Goal: Task Accomplishment & Management: Use online tool/utility

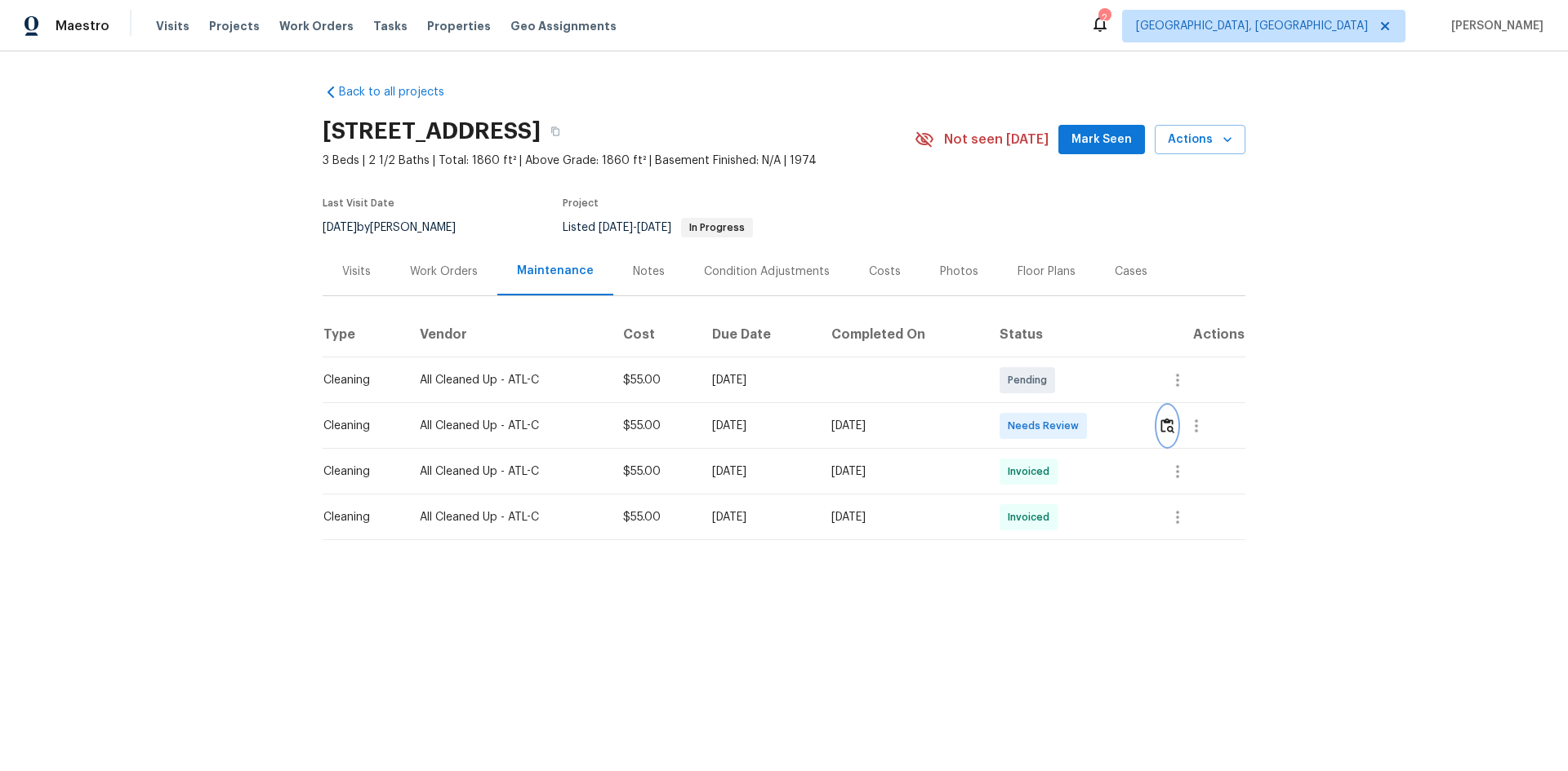
click at [844, 423] on img "button" at bounding box center [1168, 425] width 14 height 15
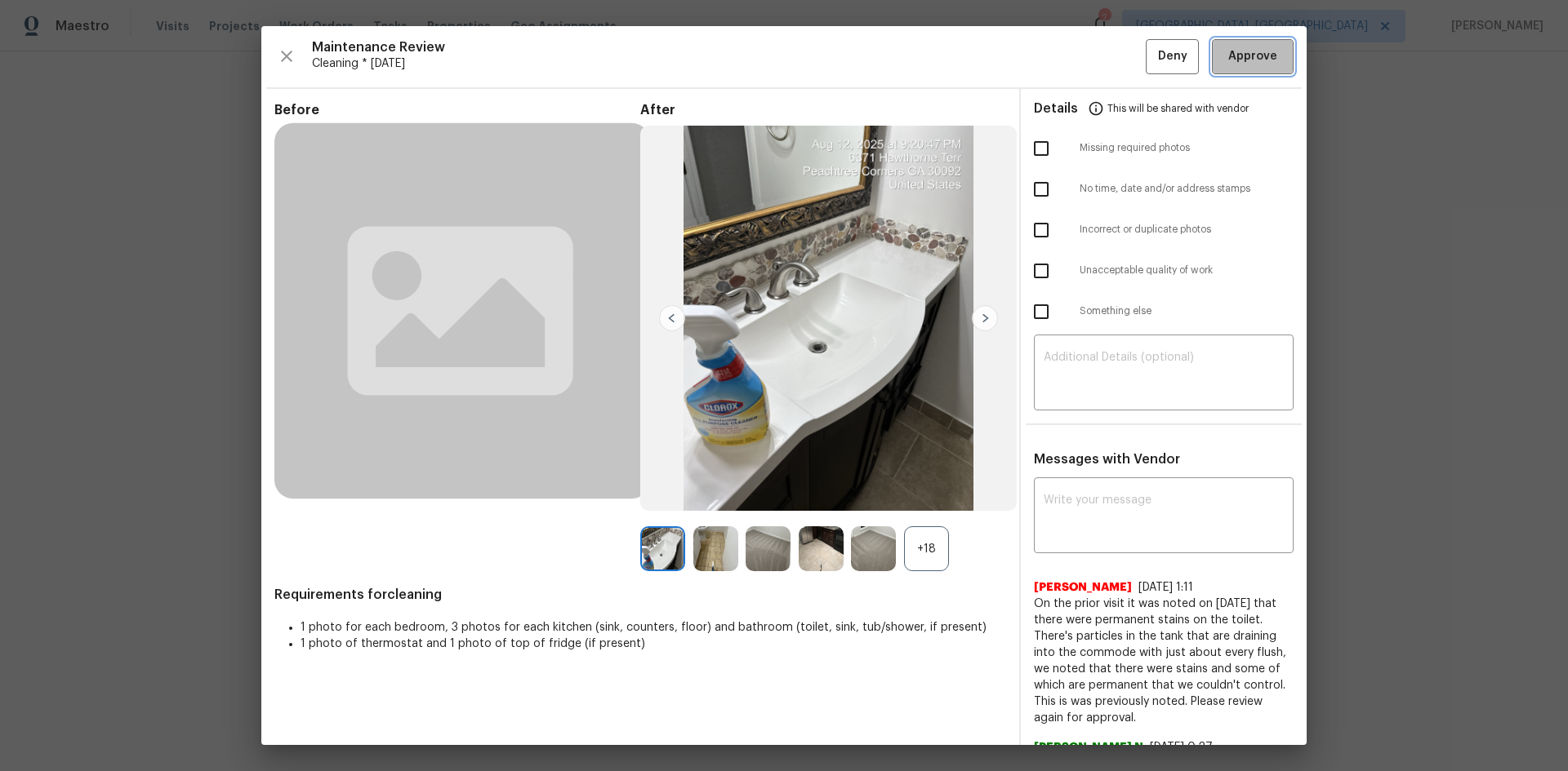
click at [844, 48] on span "Approve" at bounding box center [1252, 56] width 49 height 21
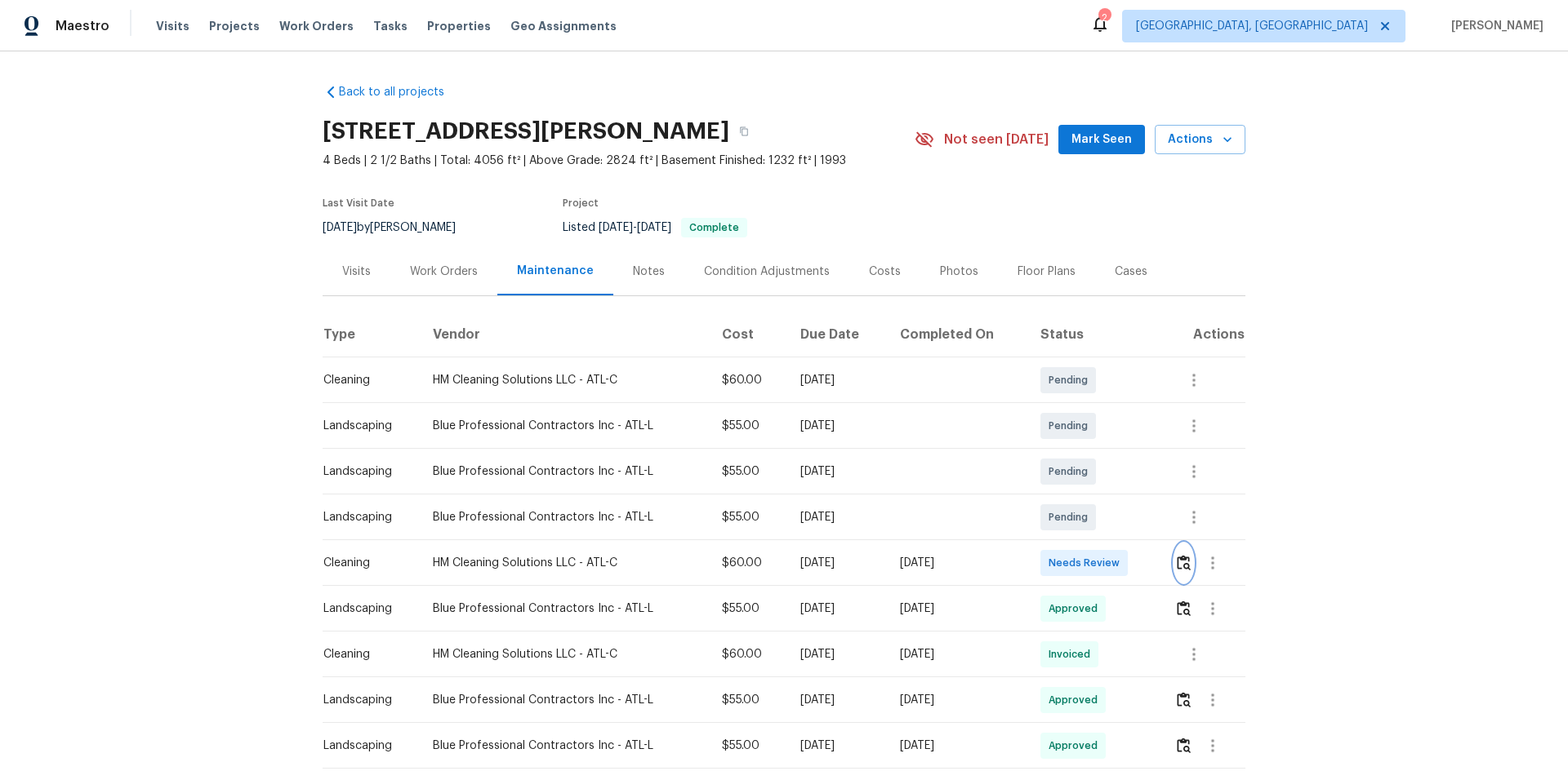
click at [1115, 515] on img "button" at bounding box center [1184, 562] width 14 height 15
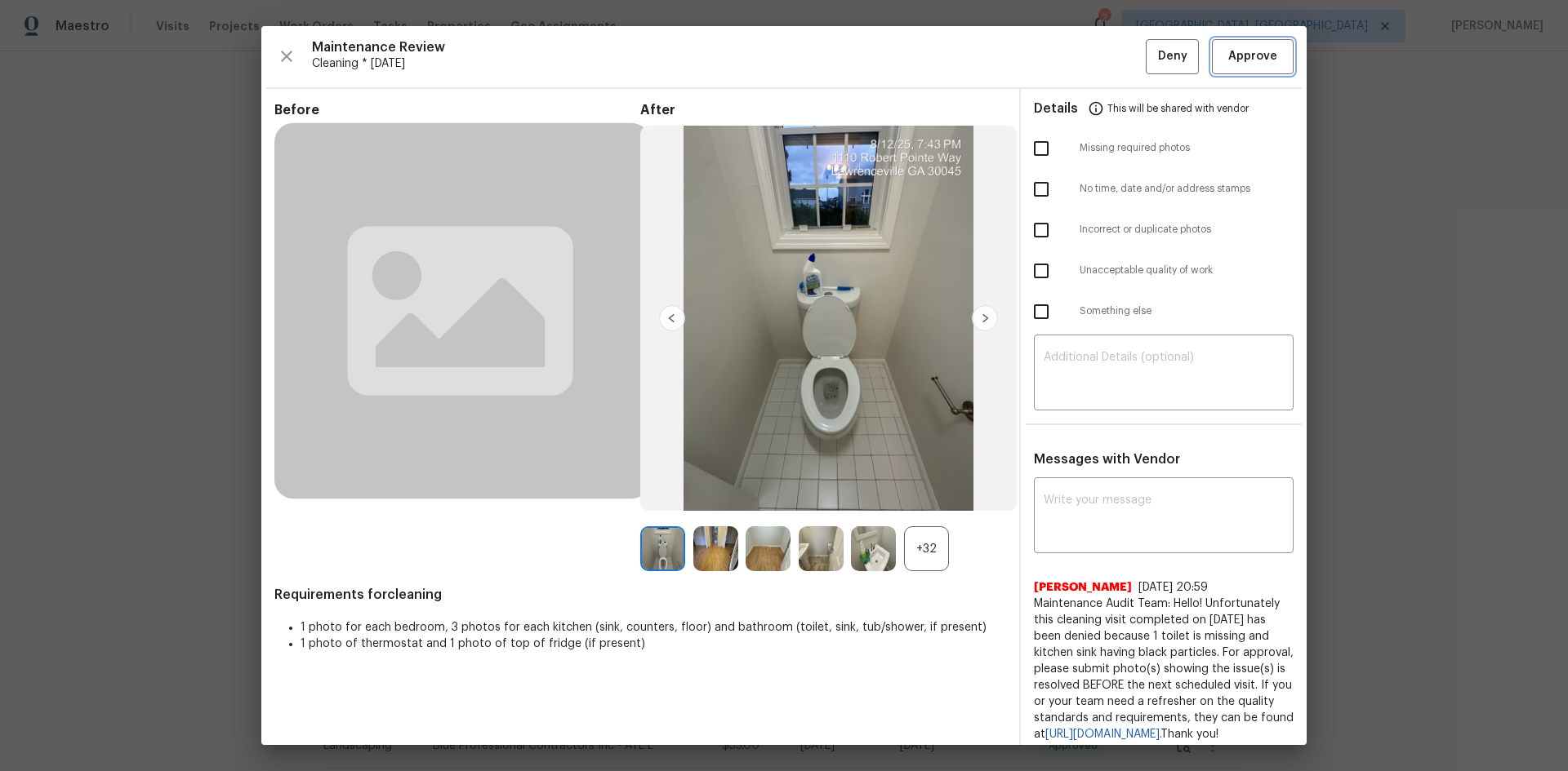
click at [1115, 45] on button "Approve" at bounding box center [1252, 56] width 81 height 35
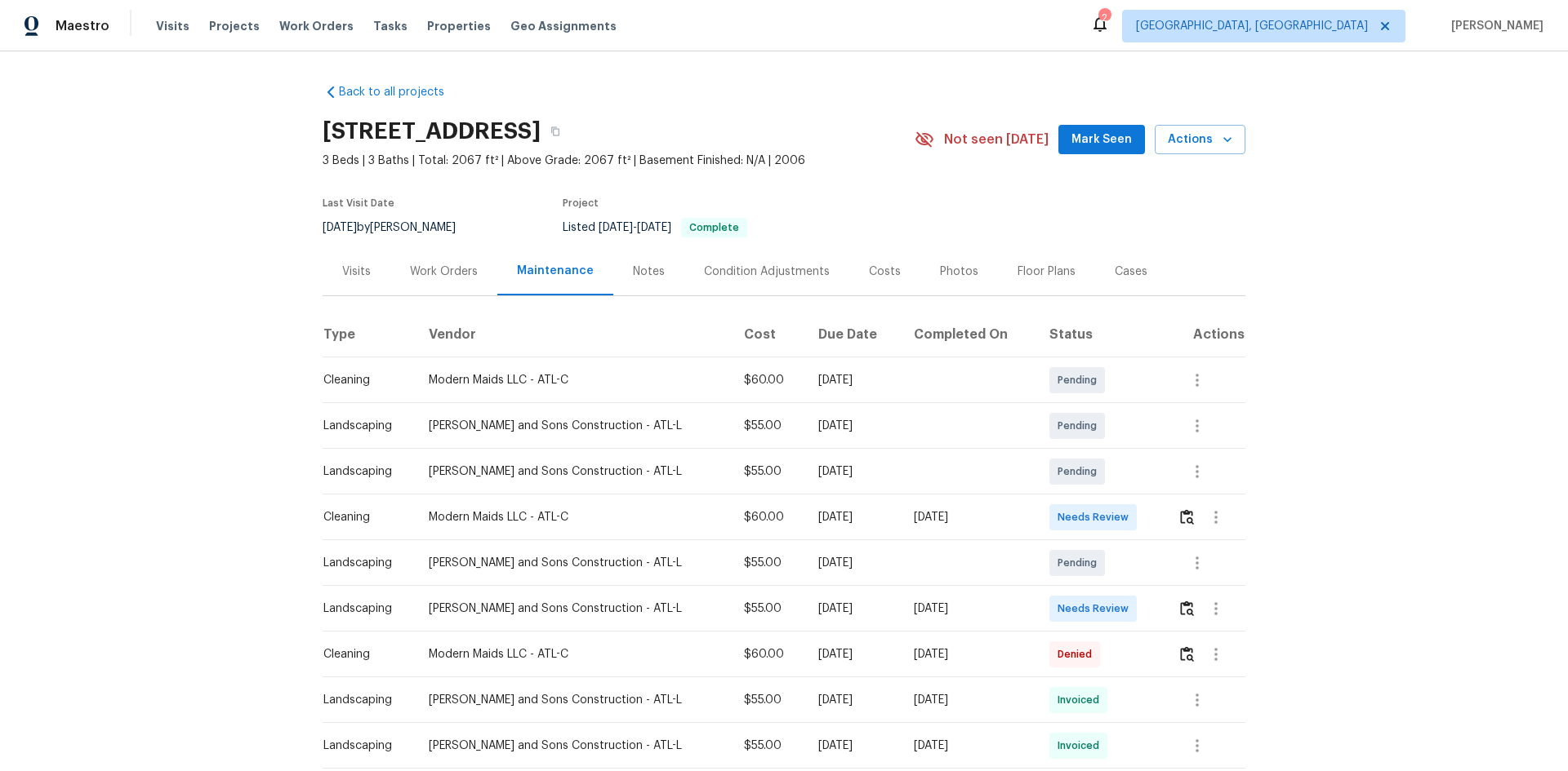
scroll to position [163, 0]
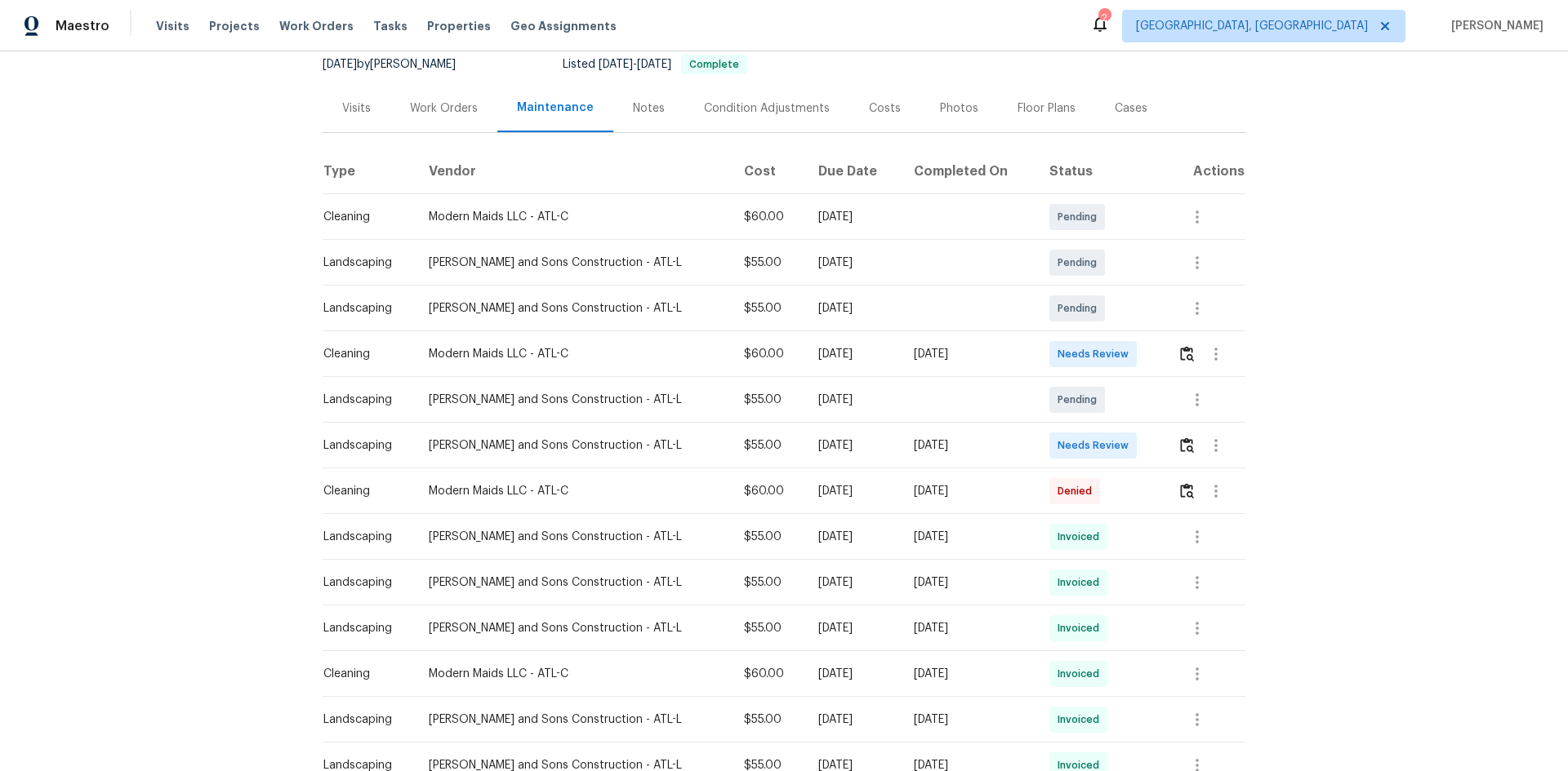
drag, startPoint x: 624, startPoint y: 360, endPoint x: 1229, endPoint y: 349, distance: 605.1
click at [1055, 351] on tr "Cleaning Modern Maids LLC - ATL-C $60.00 [DATE] [DATE] Needs Review" at bounding box center [784, 354] width 923 height 46
click at [1115, 355] on img "button" at bounding box center [1187, 353] width 14 height 15
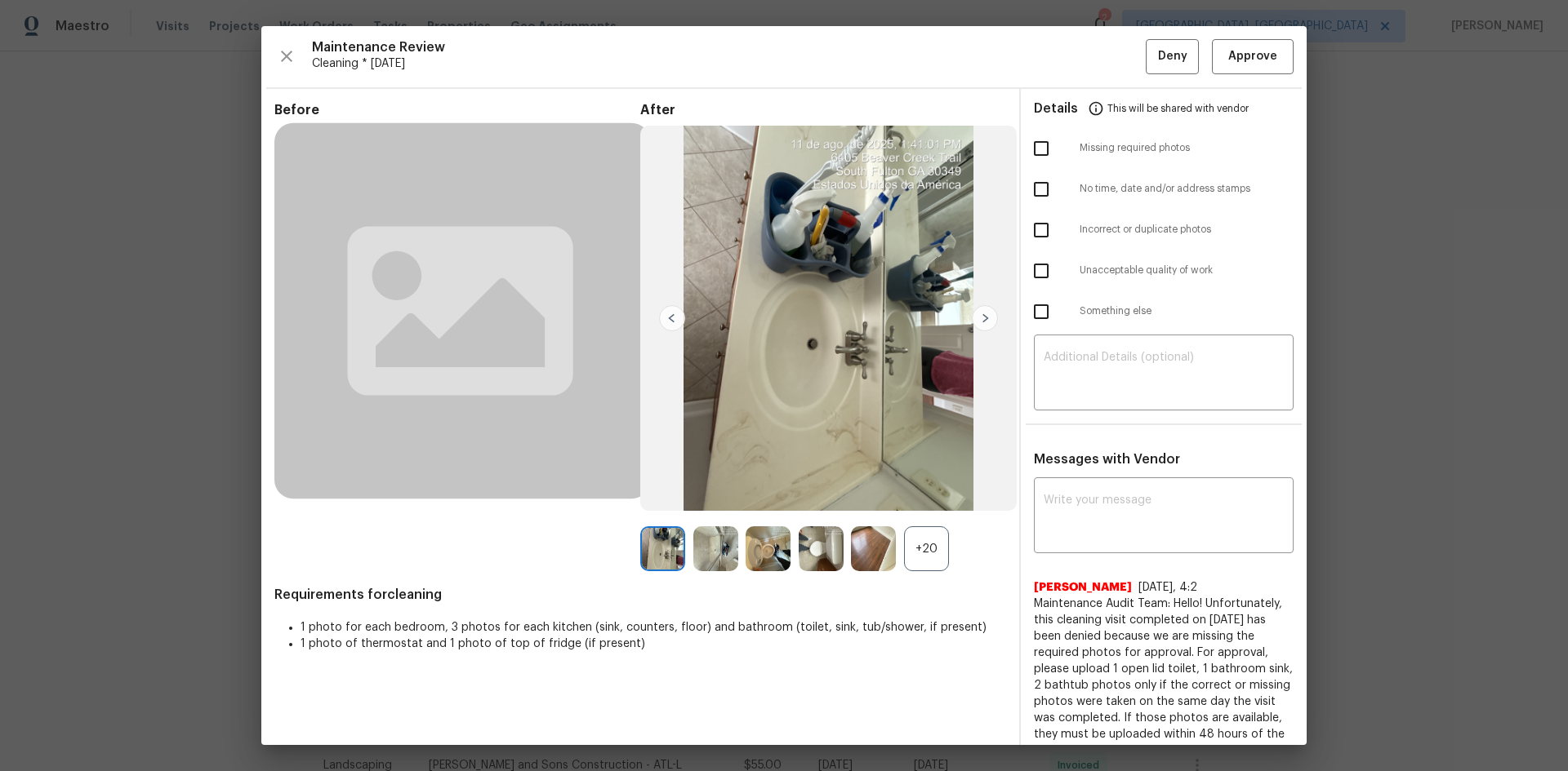
click at [906, 515] on div "+20" at bounding box center [926, 549] width 45 height 45
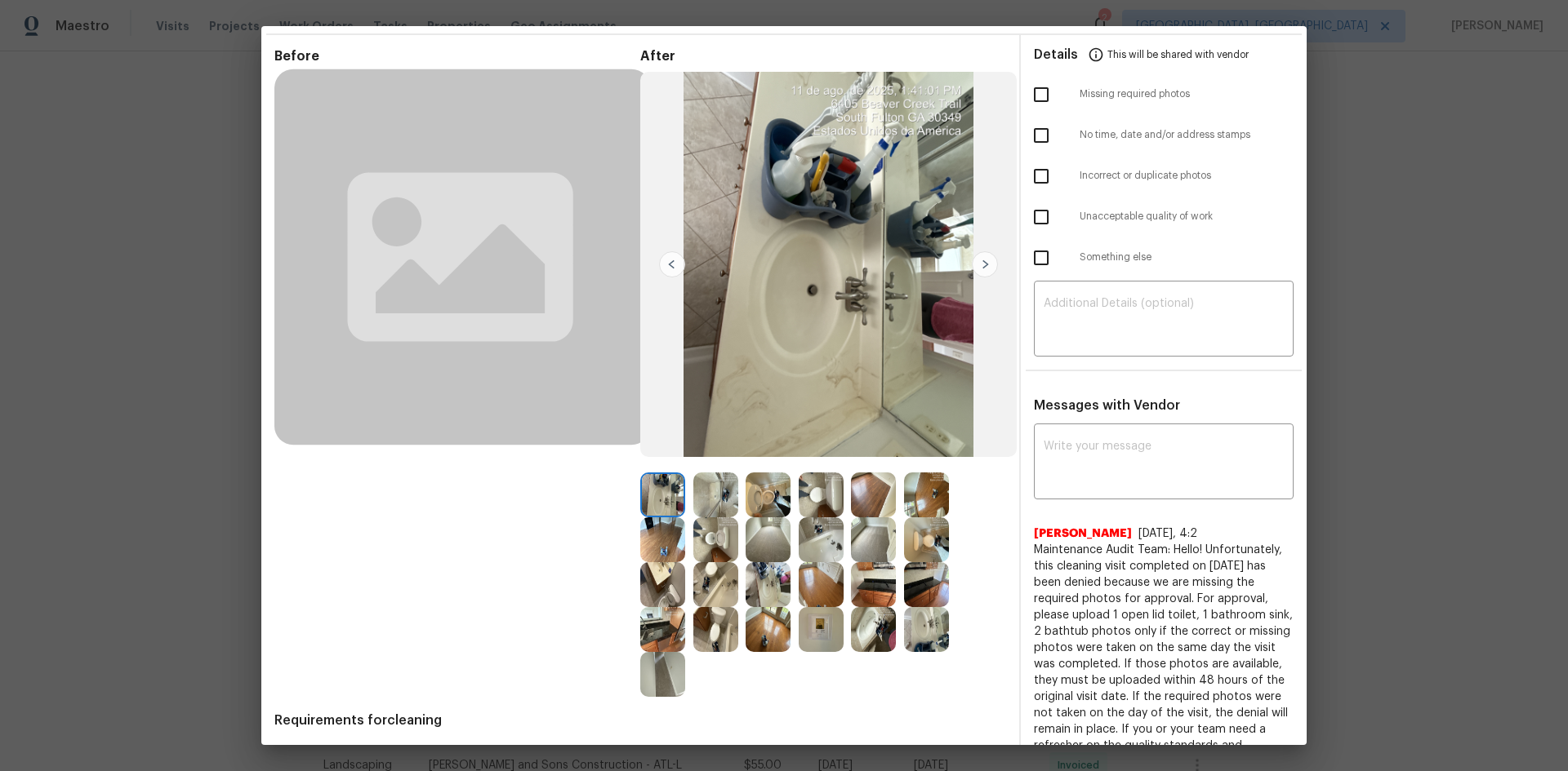
scroll to position [0, 0]
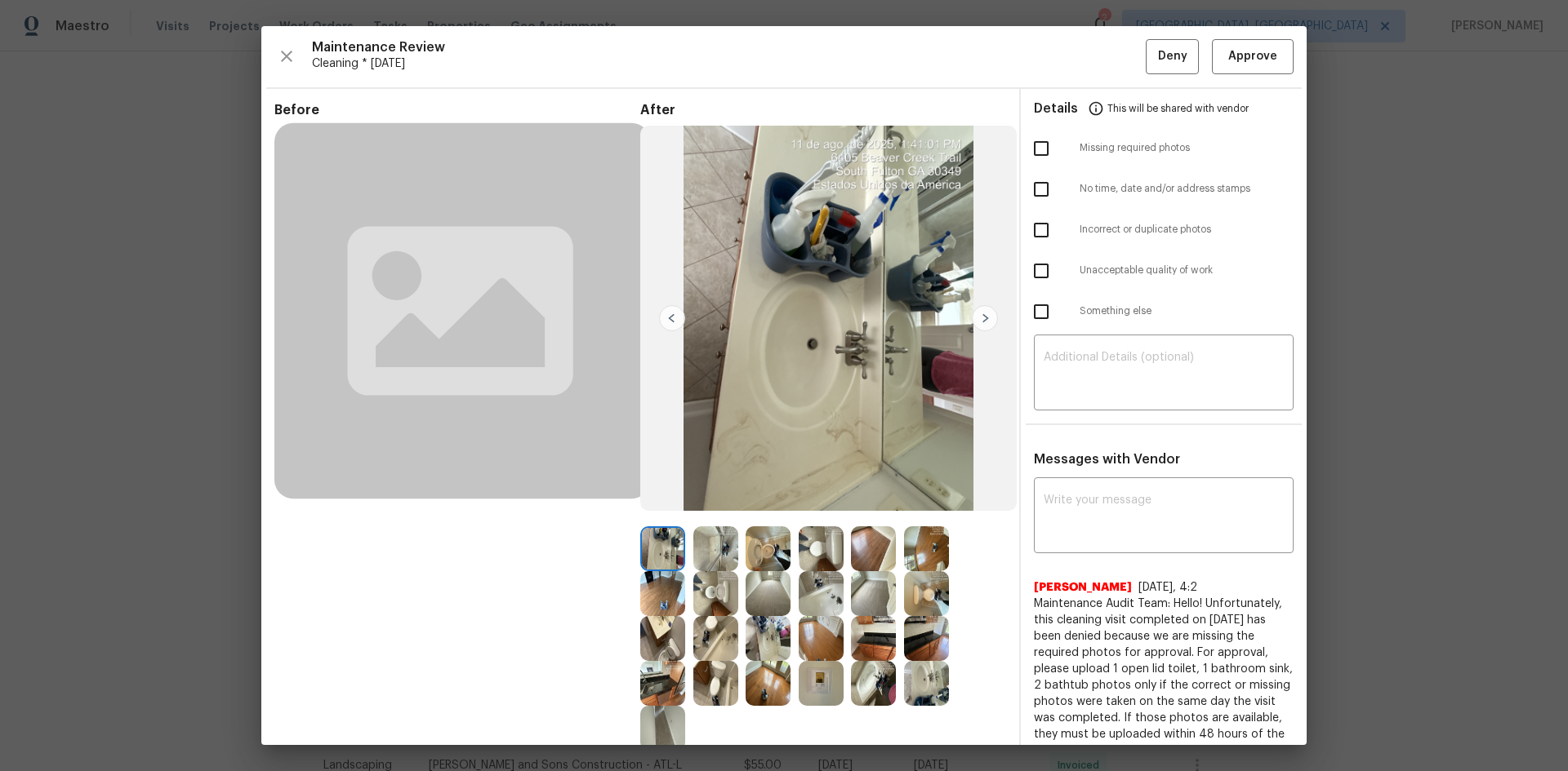
click at [983, 317] on img at bounding box center [984, 318] width 26 height 26
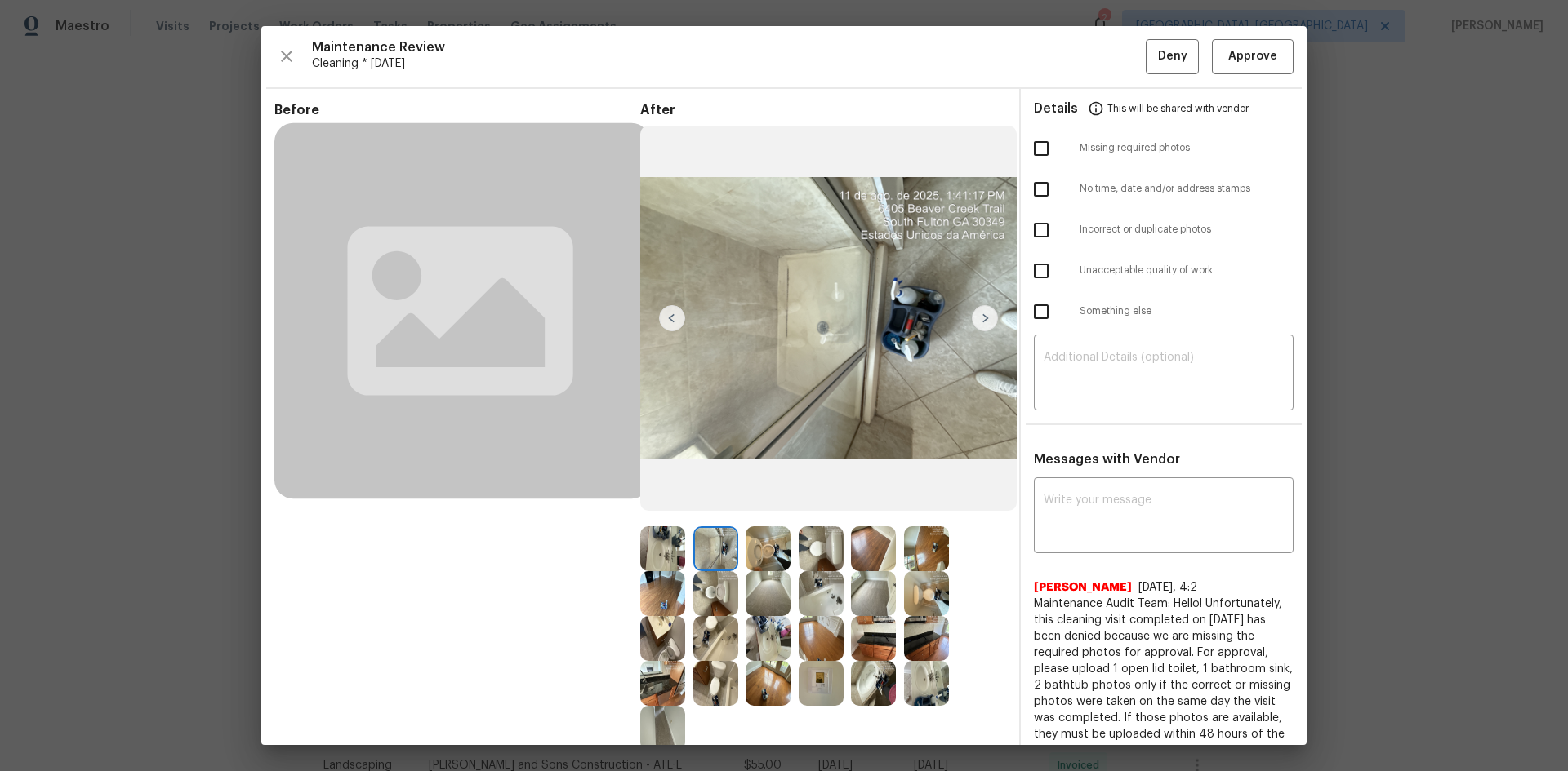
click at [983, 317] on img at bounding box center [984, 318] width 26 height 26
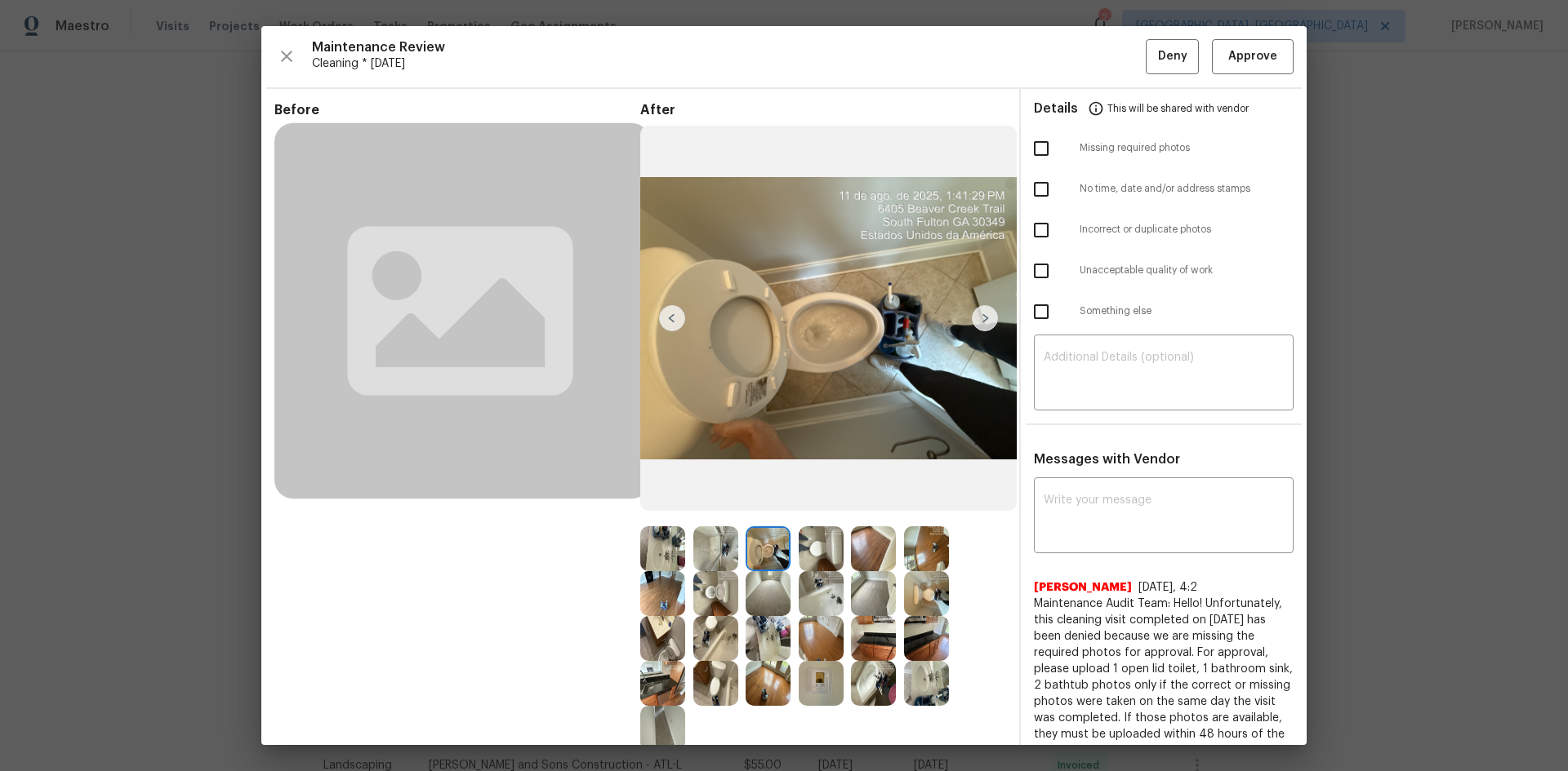
click at [983, 317] on img at bounding box center [984, 318] width 26 height 26
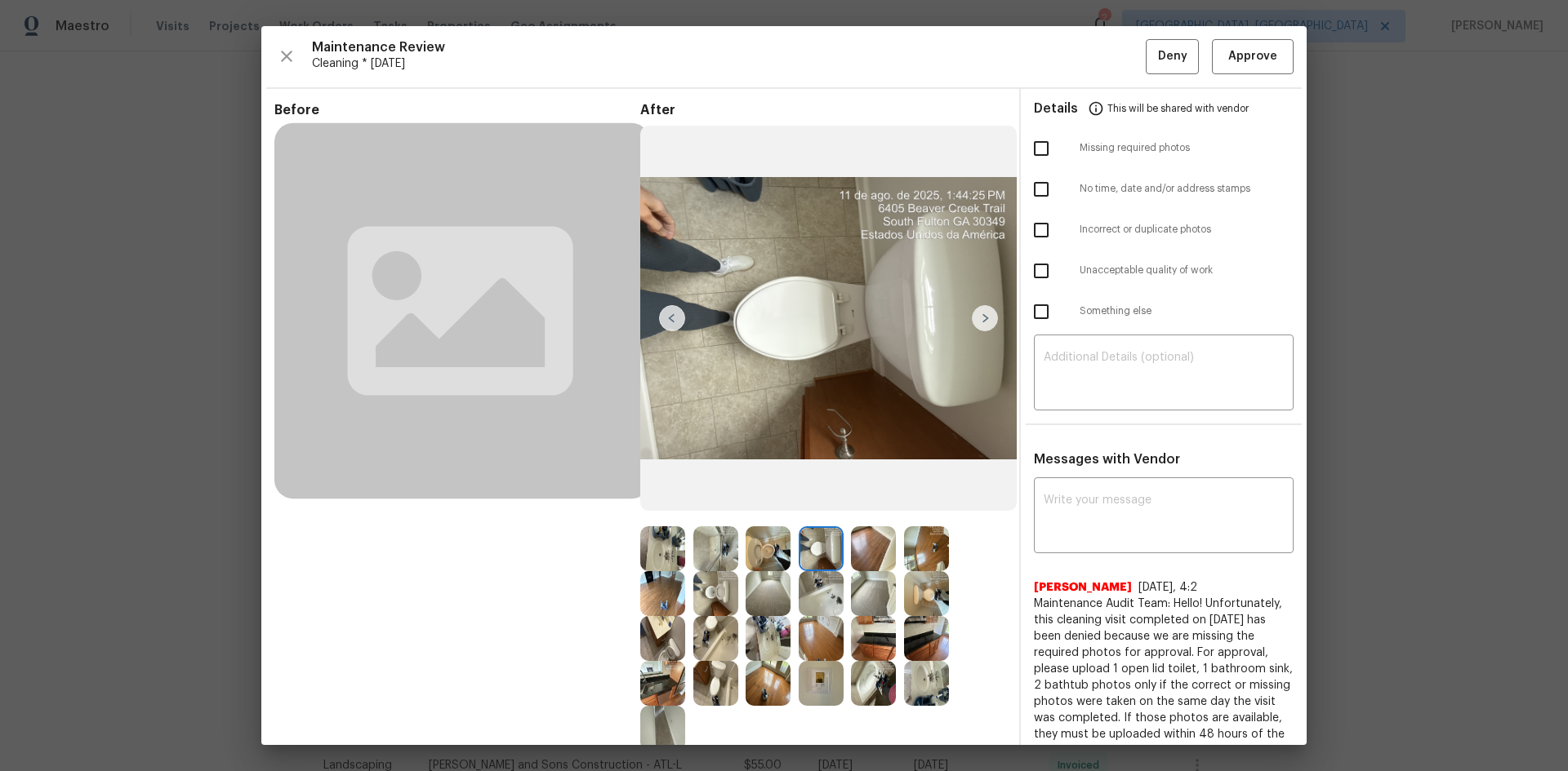
click at [983, 317] on img at bounding box center [984, 318] width 26 height 26
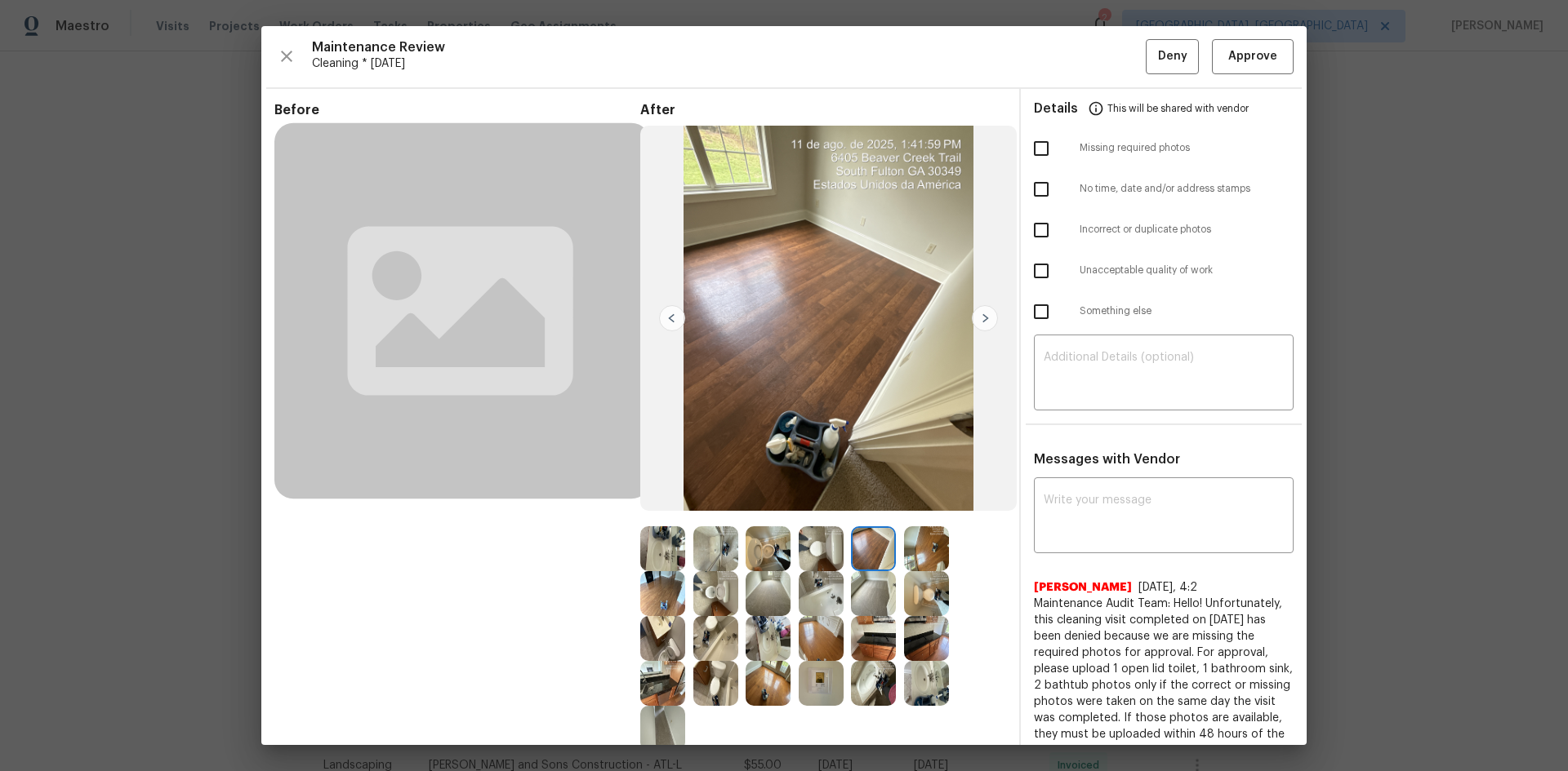
click at [983, 317] on img at bounding box center [984, 318] width 26 height 26
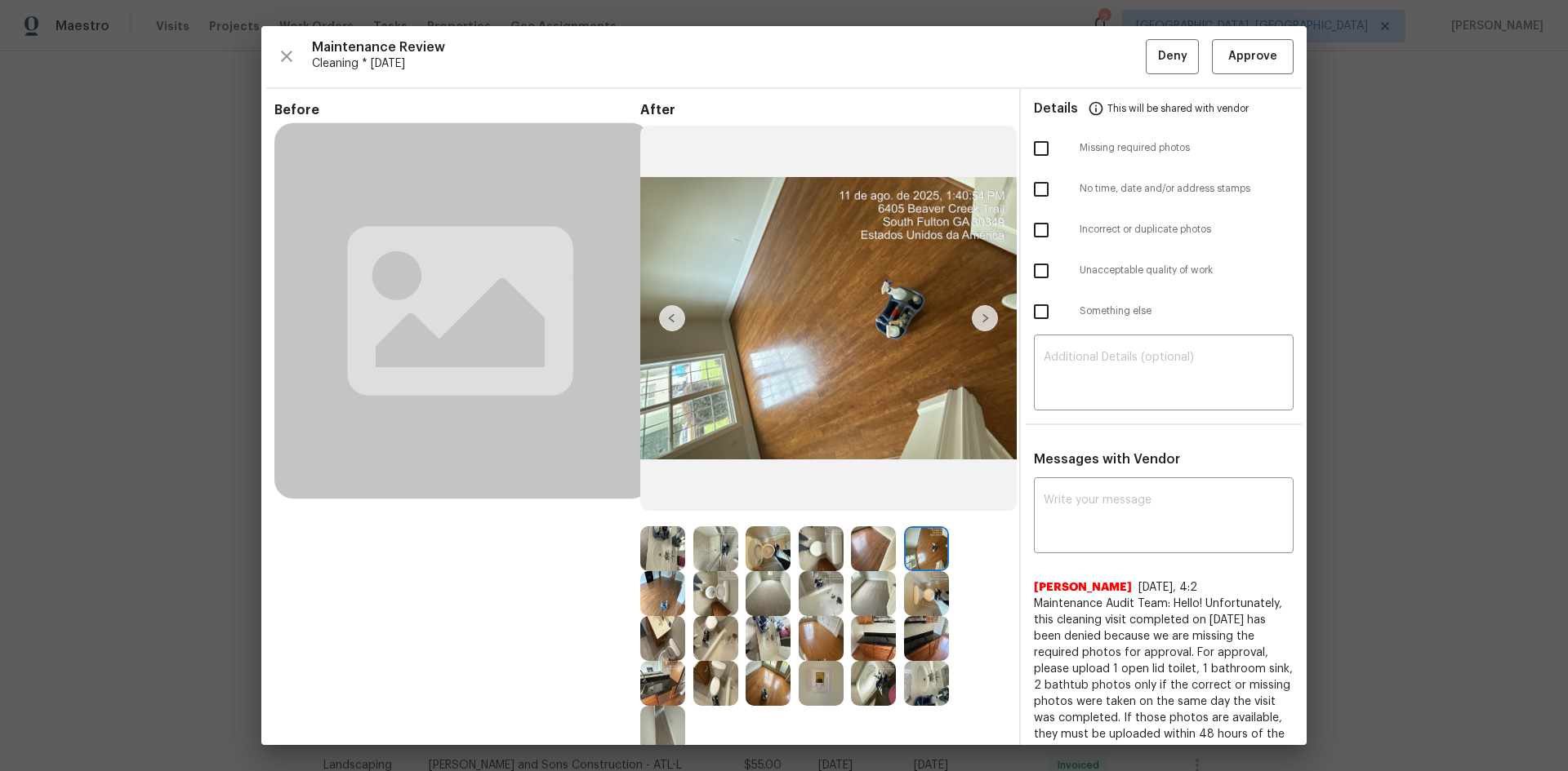
click at [983, 317] on img at bounding box center [984, 318] width 26 height 26
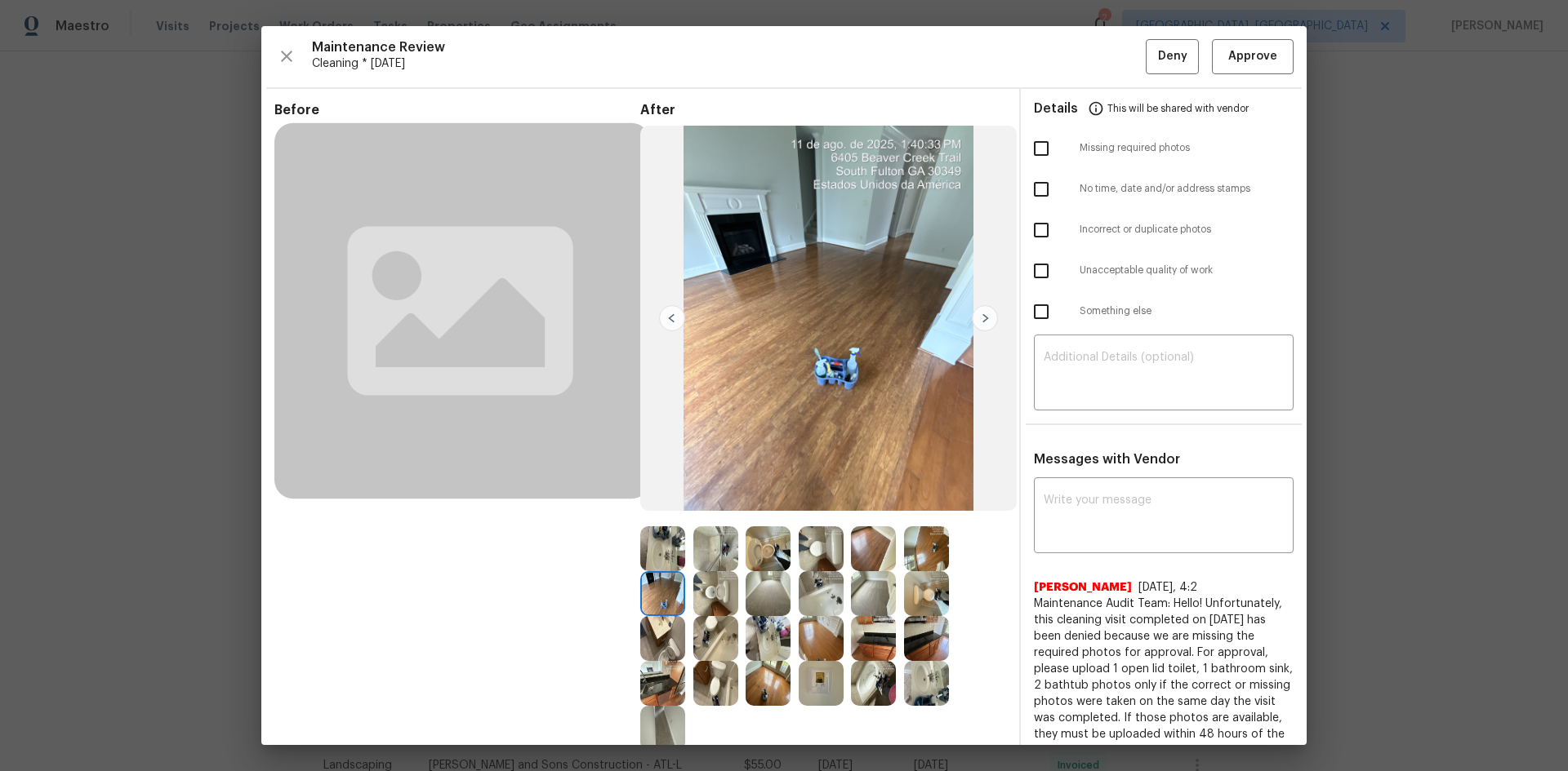
click at [983, 317] on img at bounding box center [984, 318] width 26 height 26
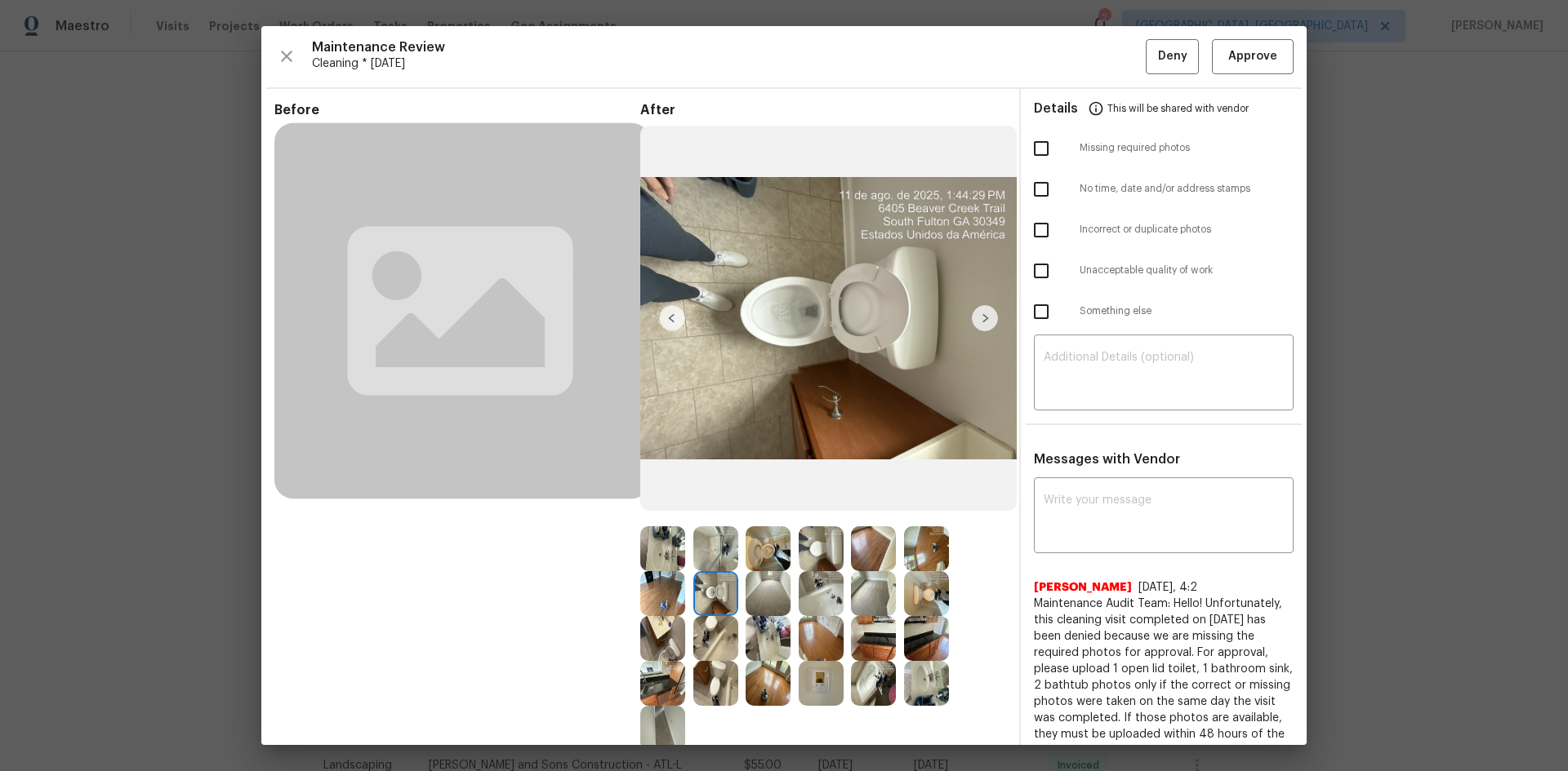
click at [983, 317] on img at bounding box center [984, 318] width 26 height 26
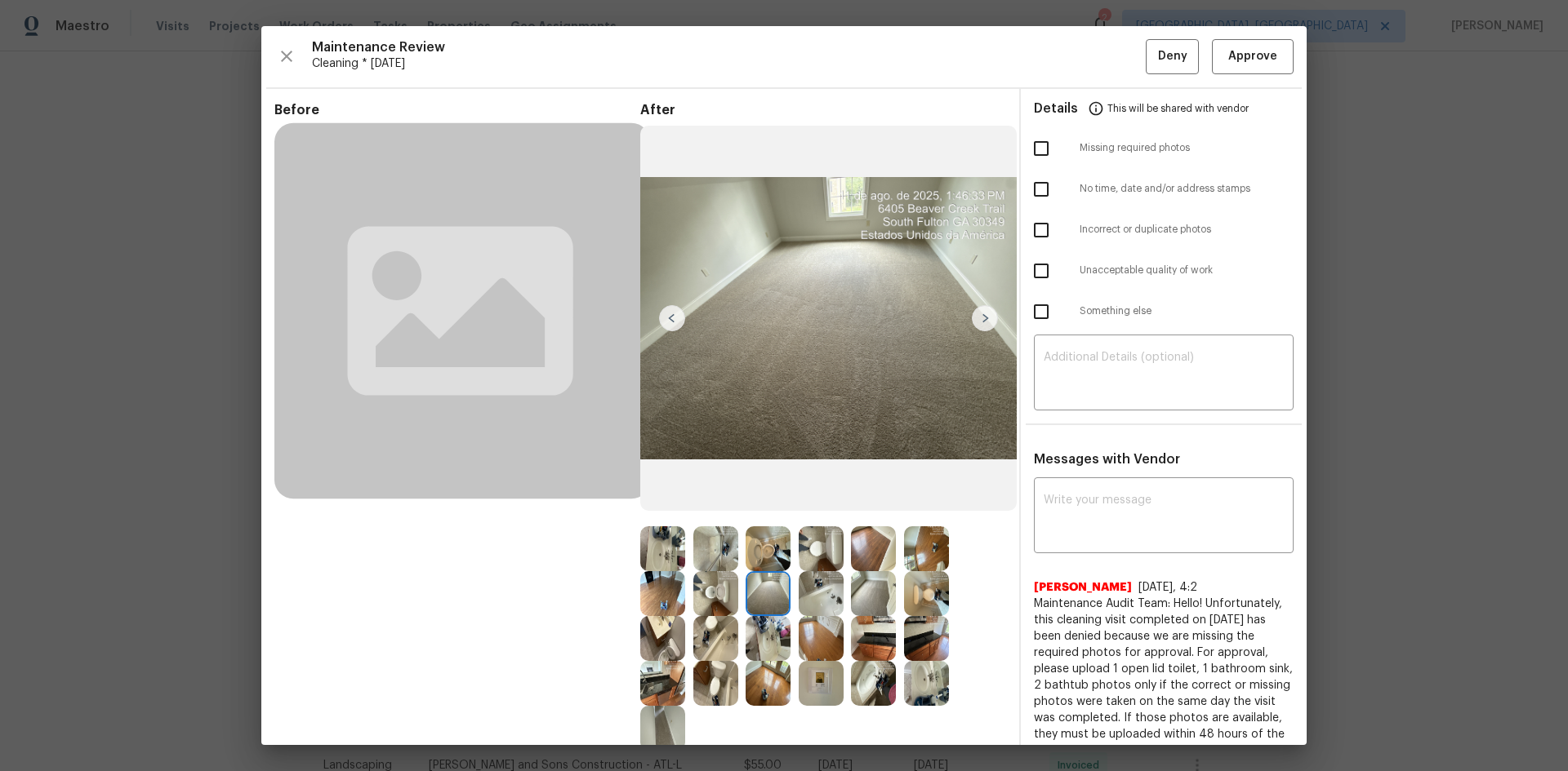
click at [983, 317] on img at bounding box center [984, 318] width 26 height 26
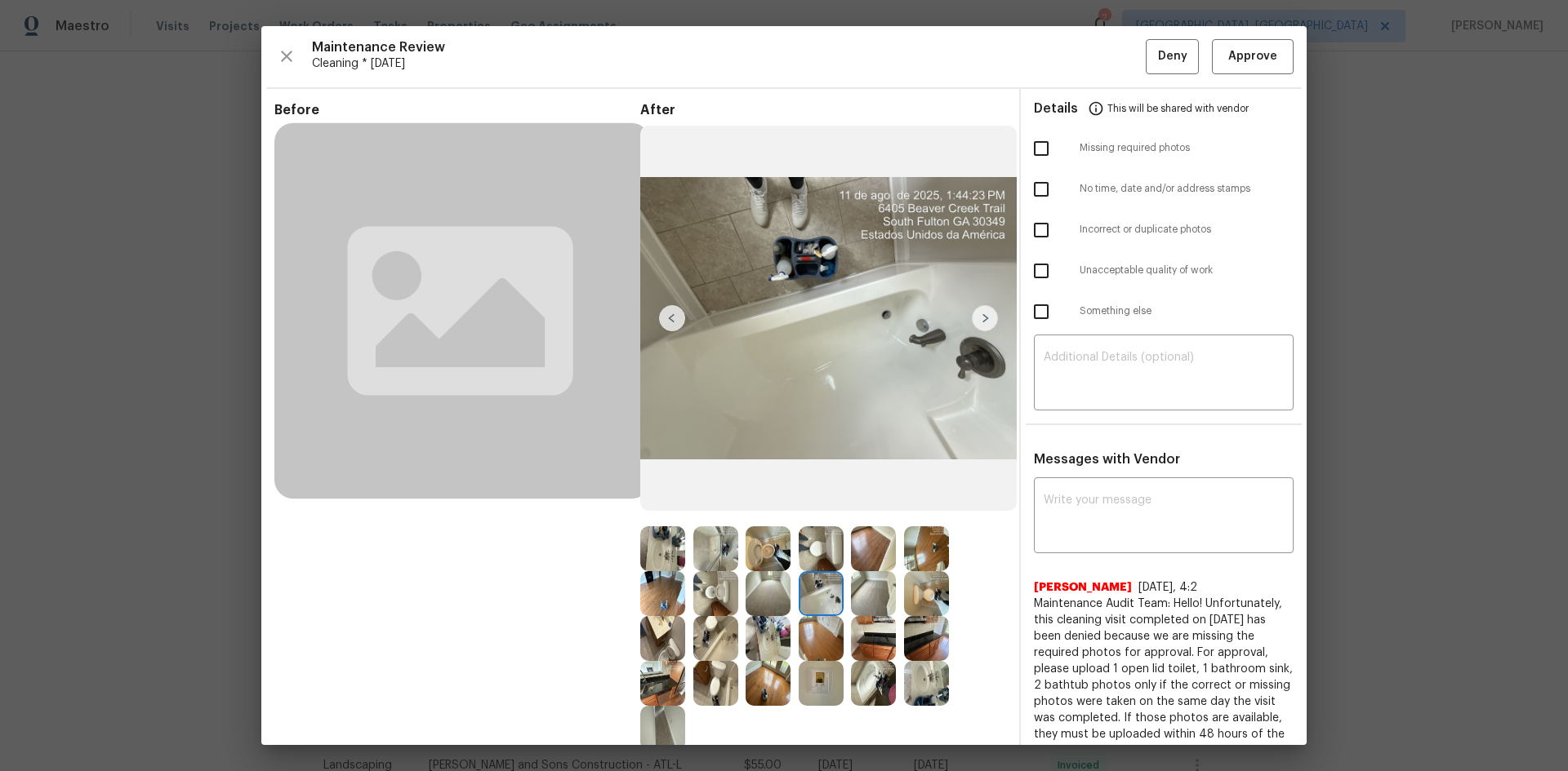
click at [980, 317] on img at bounding box center [984, 318] width 26 height 26
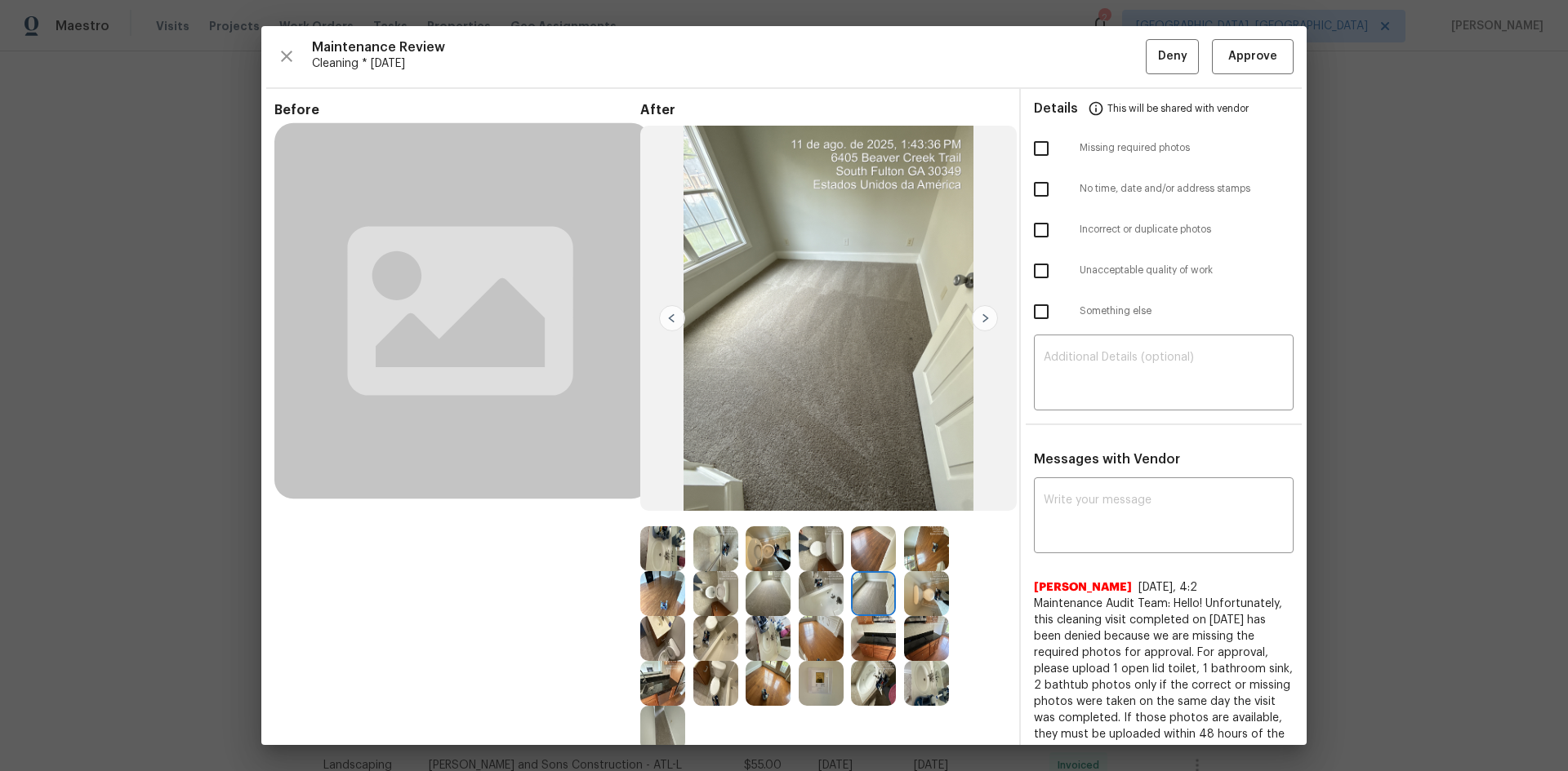
click at [980, 317] on img at bounding box center [984, 318] width 26 height 26
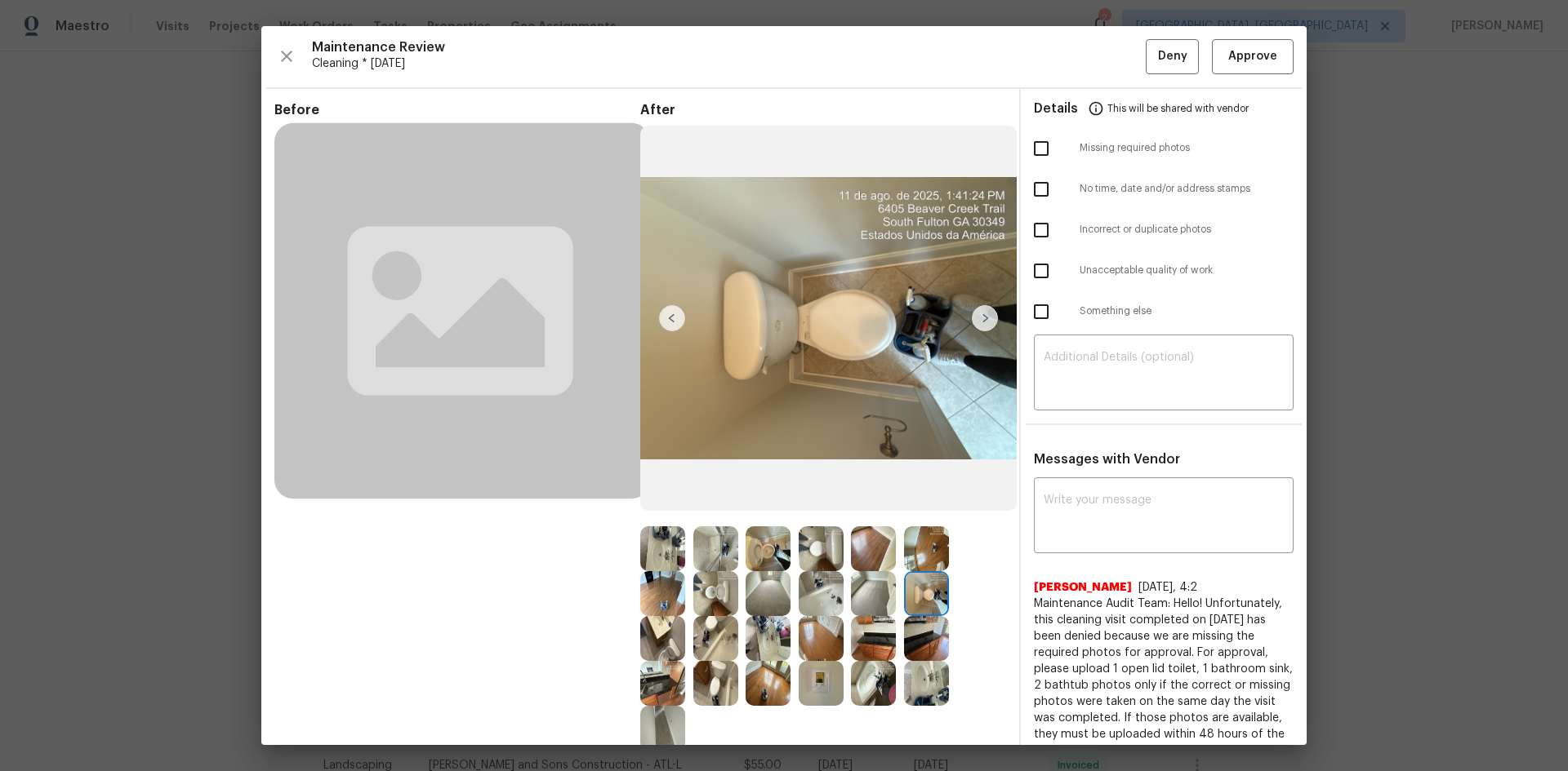
click at [980, 317] on img at bounding box center [984, 318] width 26 height 26
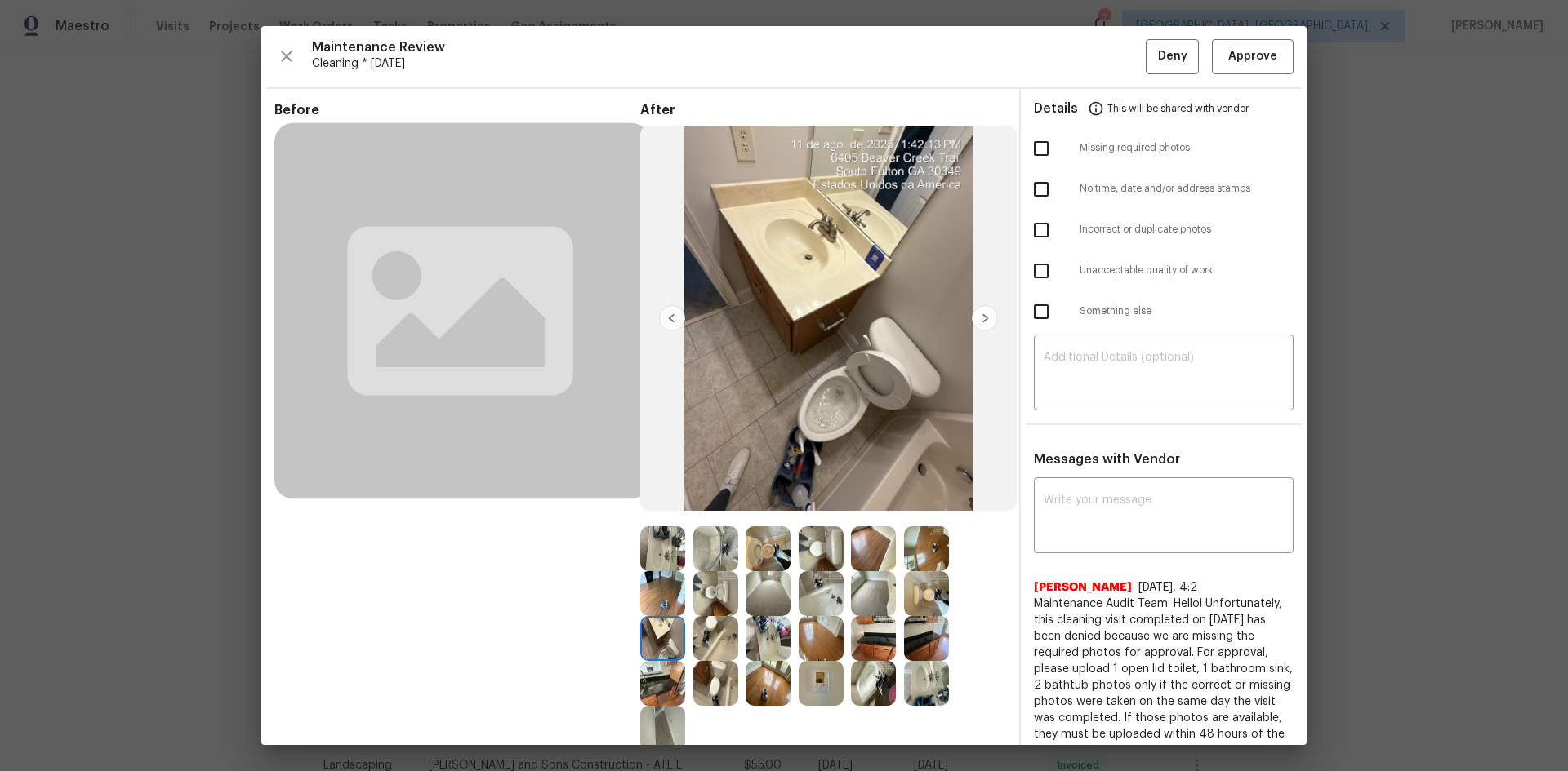
click at [980, 317] on img at bounding box center [984, 318] width 26 height 26
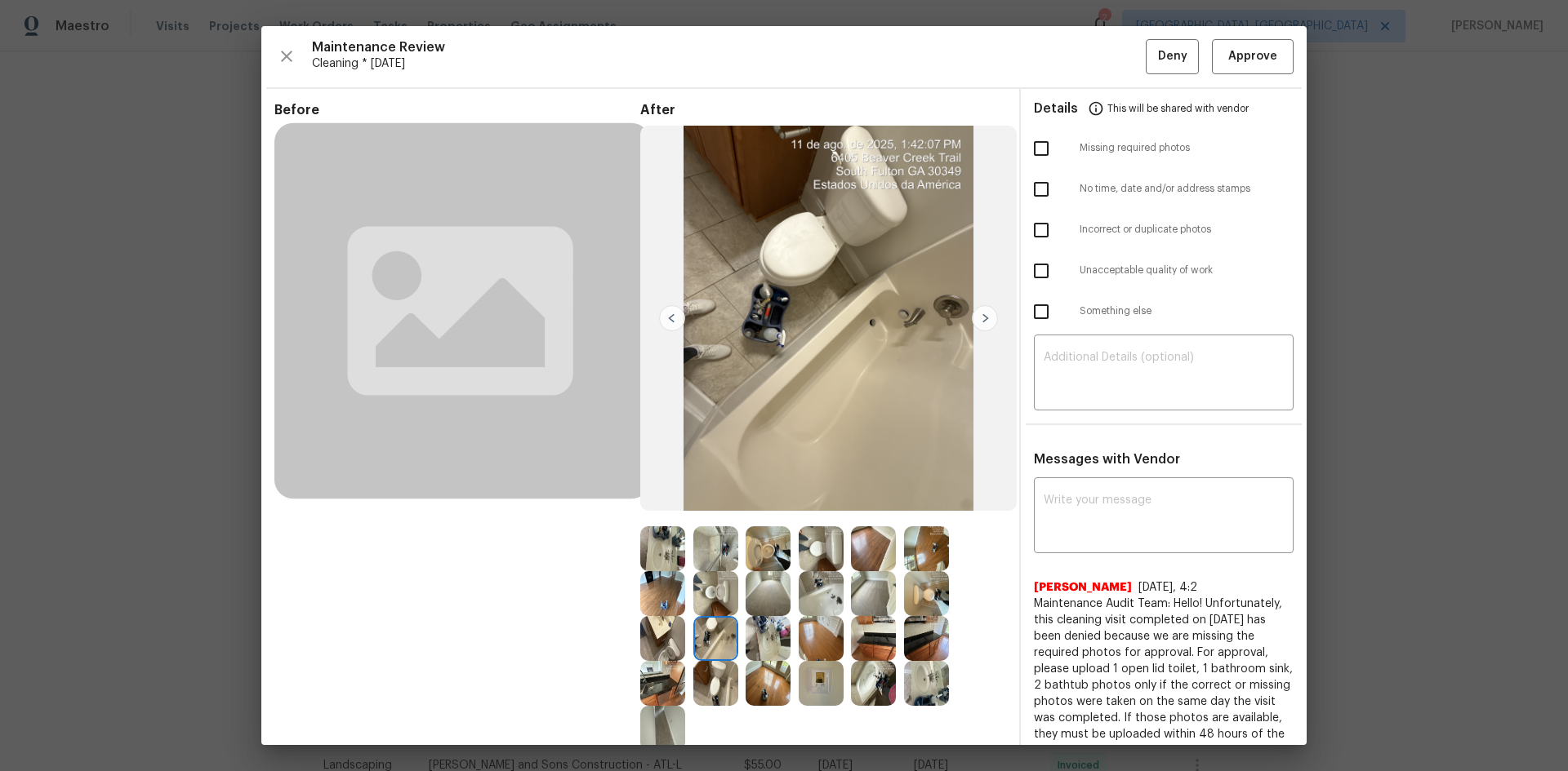
click at [980, 317] on img at bounding box center [984, 318] width 26 height 26
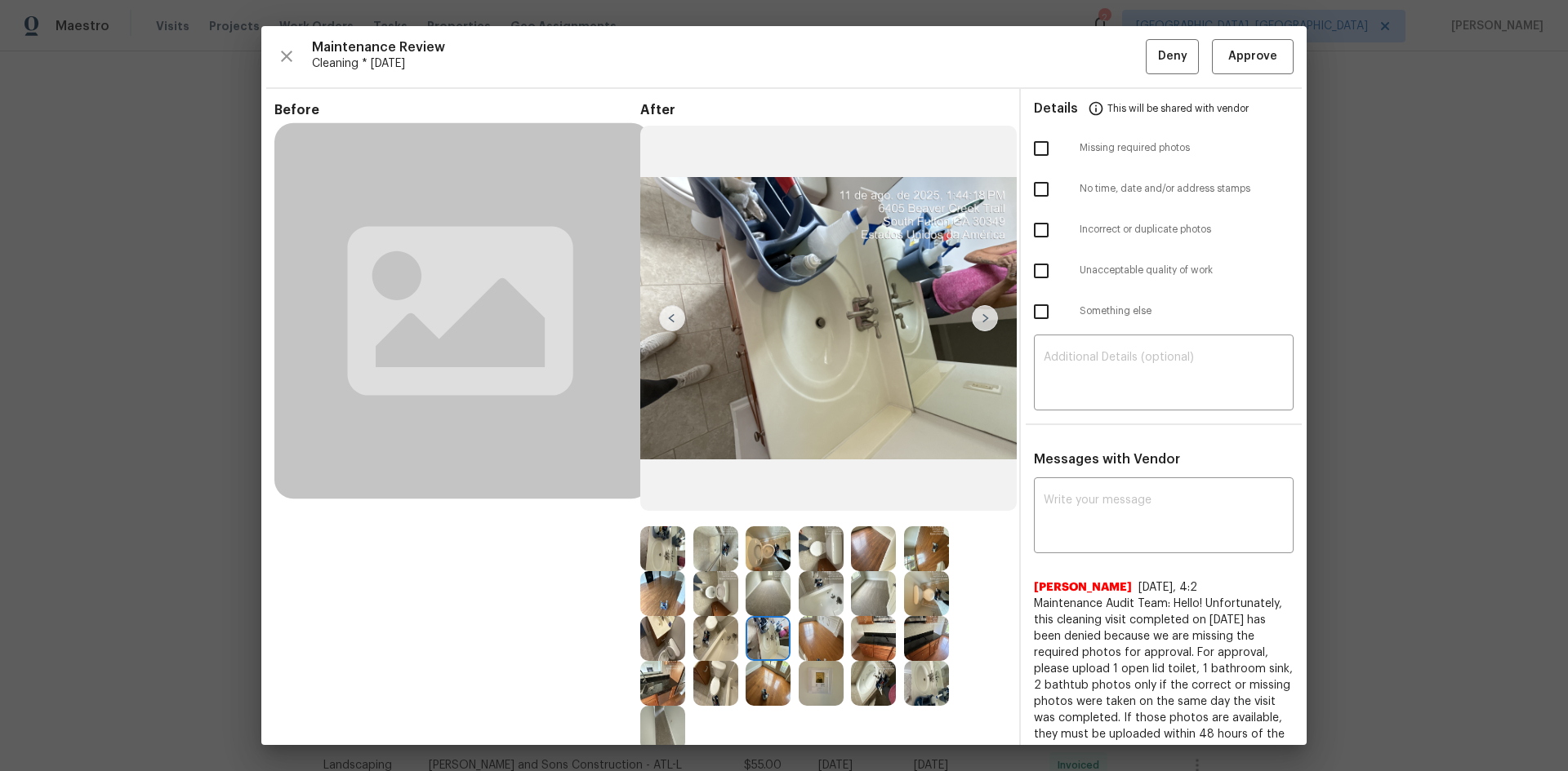
click at [980, 317] on img at bounding box center [984, 318] width 26 height 26
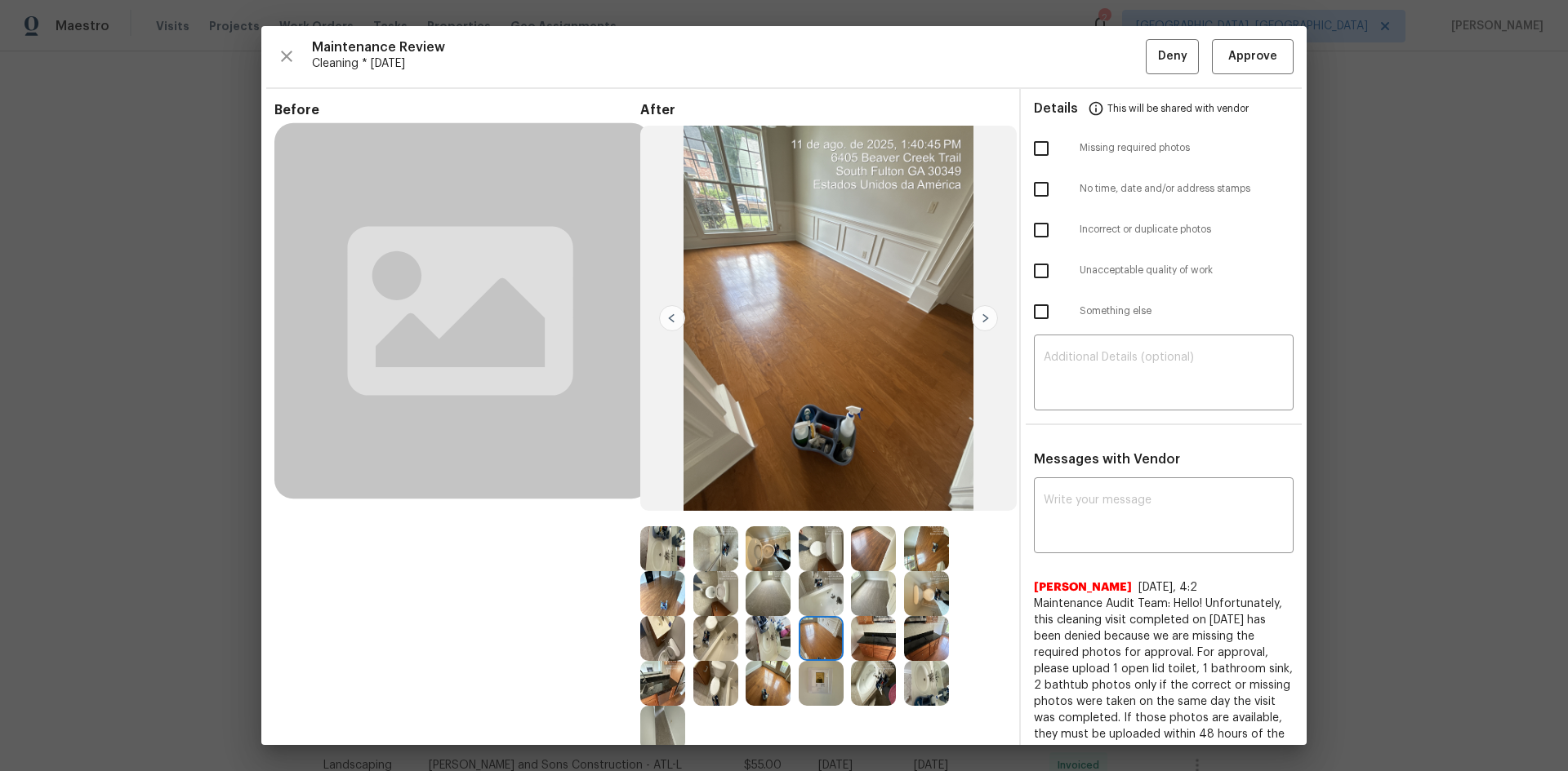
click at [980, 317] on img at bounding box center [984, 318] width 26 height 26
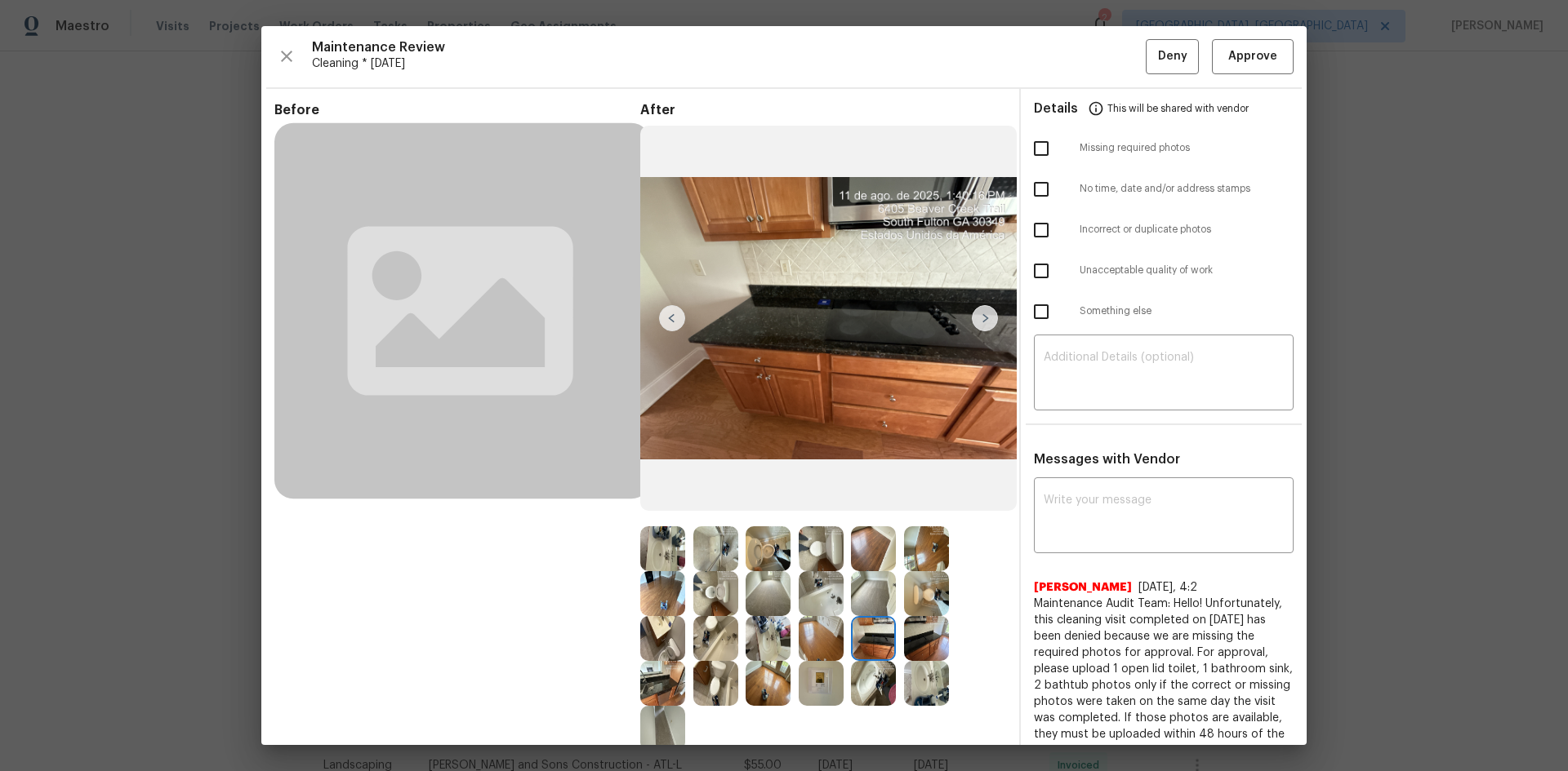
click at [980, 317] on img at bounding box center [984, 318] width 26 height 26
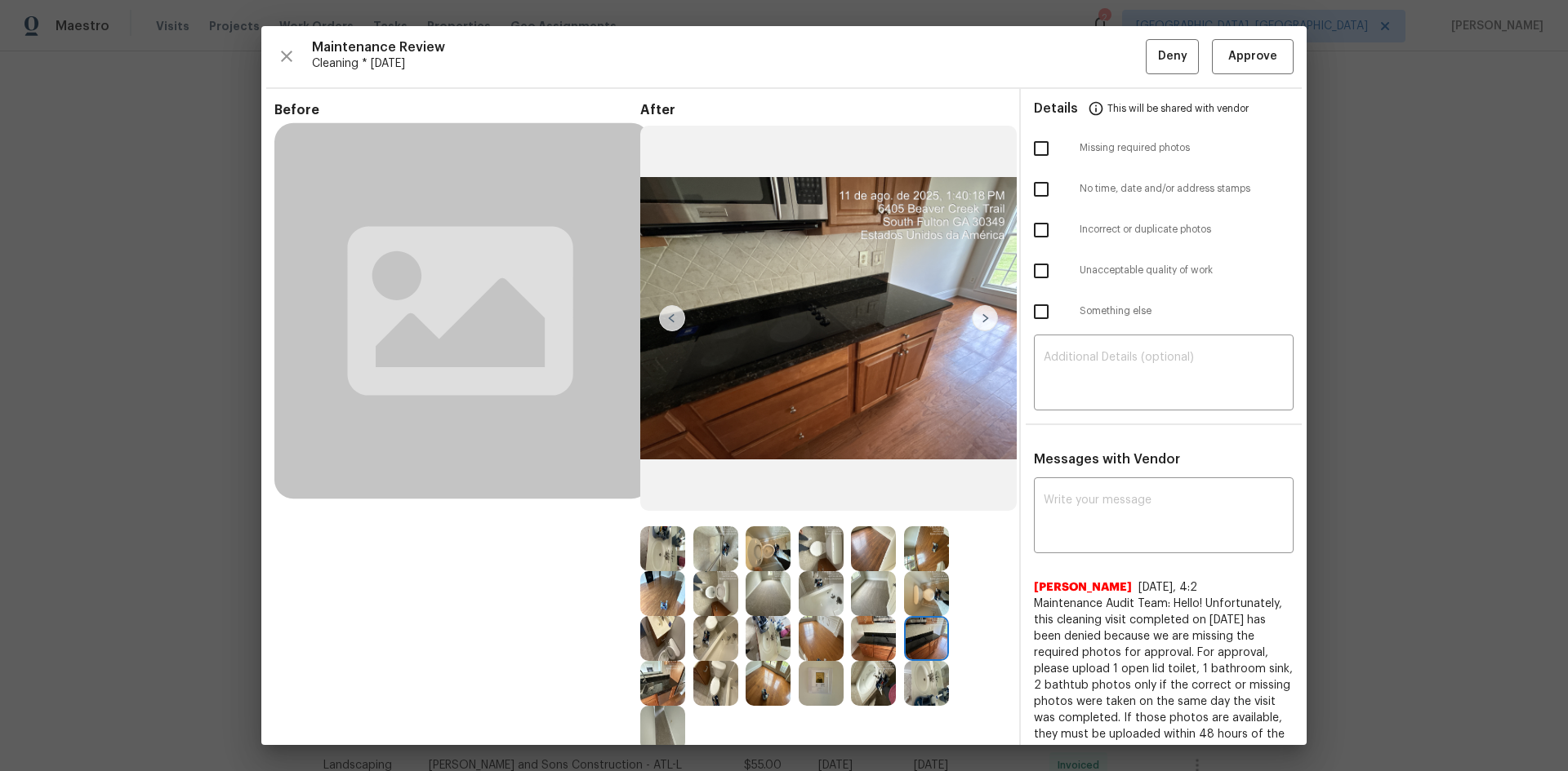
click at [980, 317] on img at bounding box center [984, 318] width 26 height 26
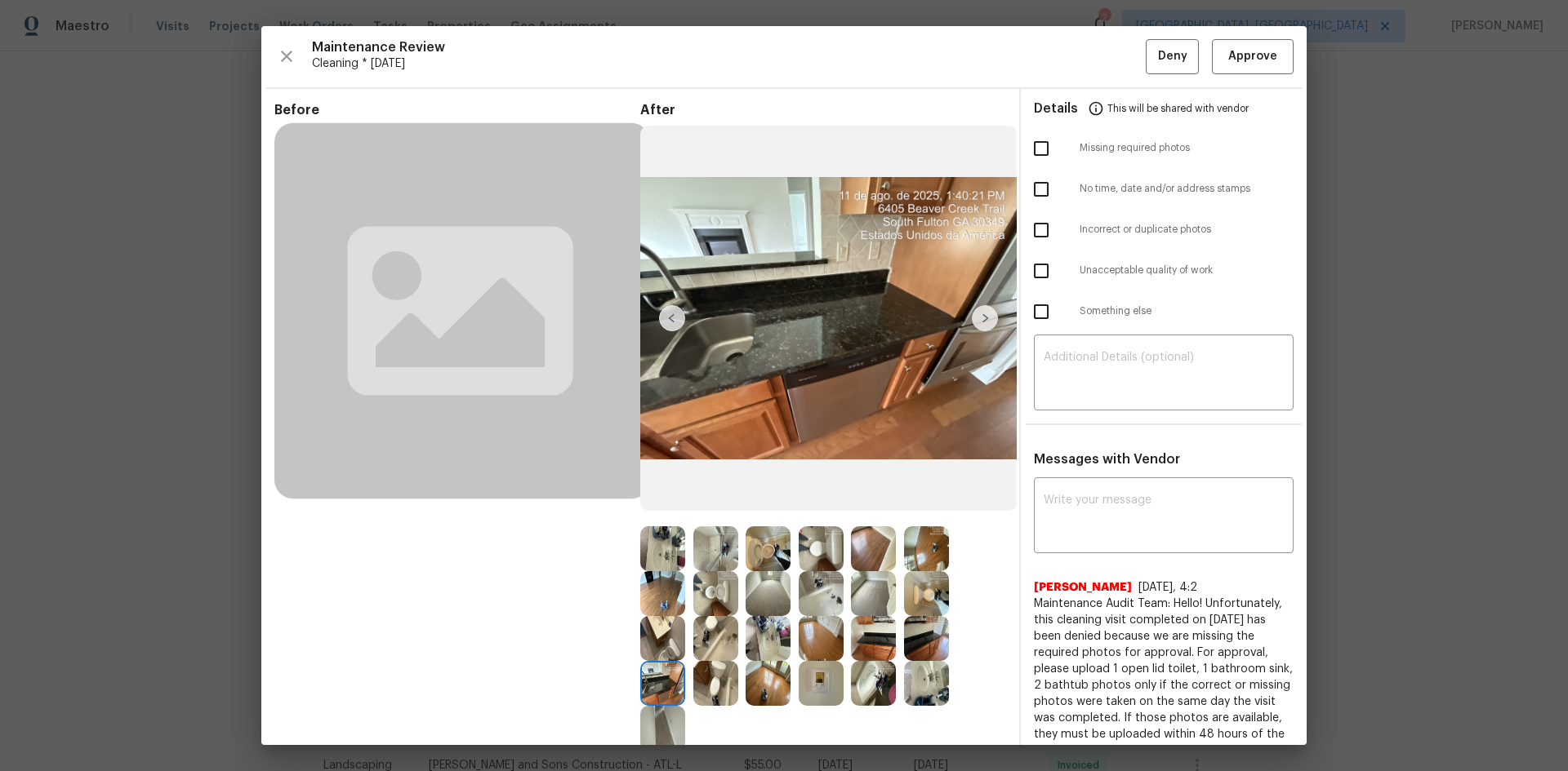
click at [980, 317] on img at bounding box center [984, 318] width 26 height 26
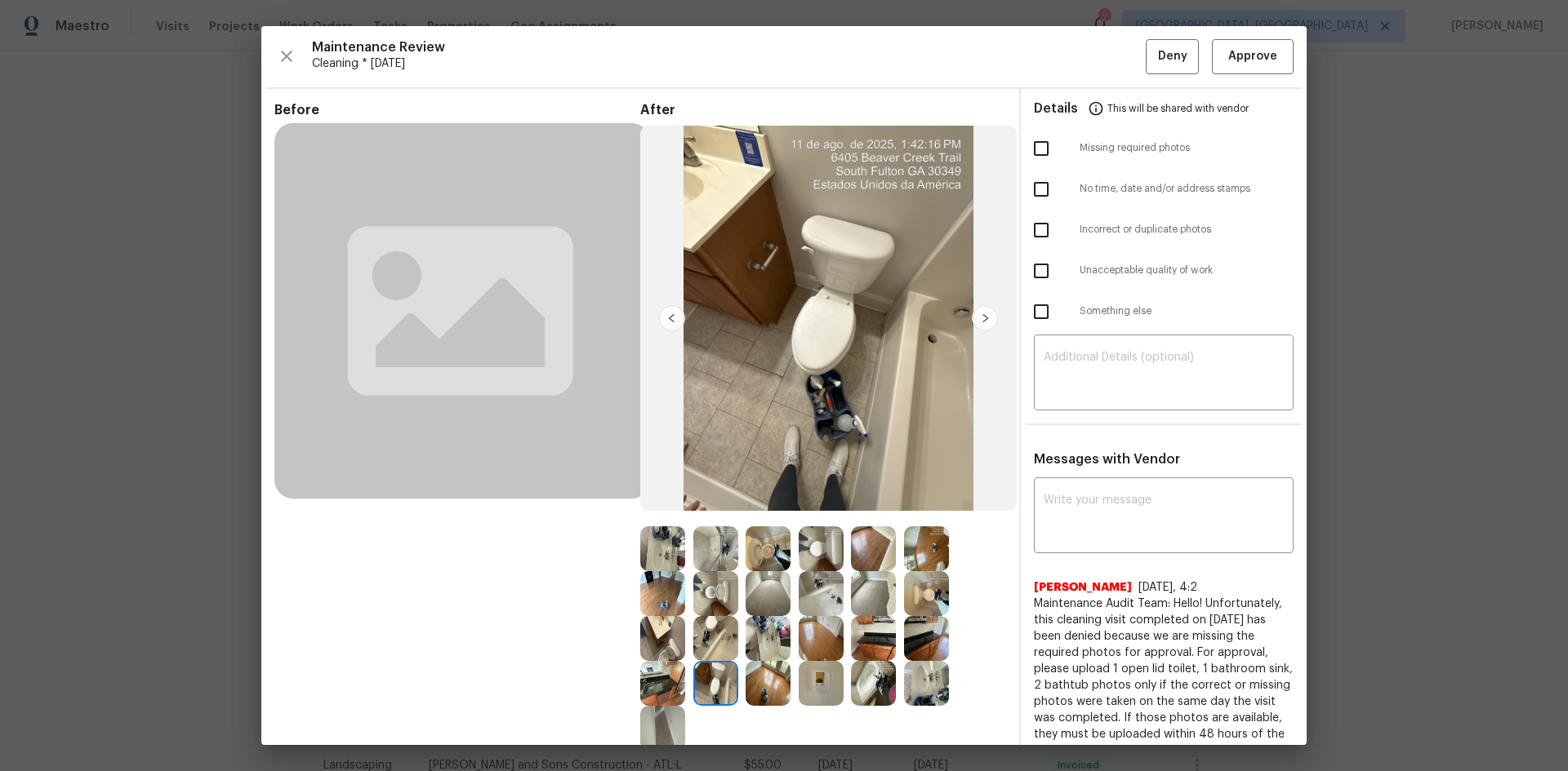
click at [980, 317] on img at bounding box center [984, 318] width 26 height 26
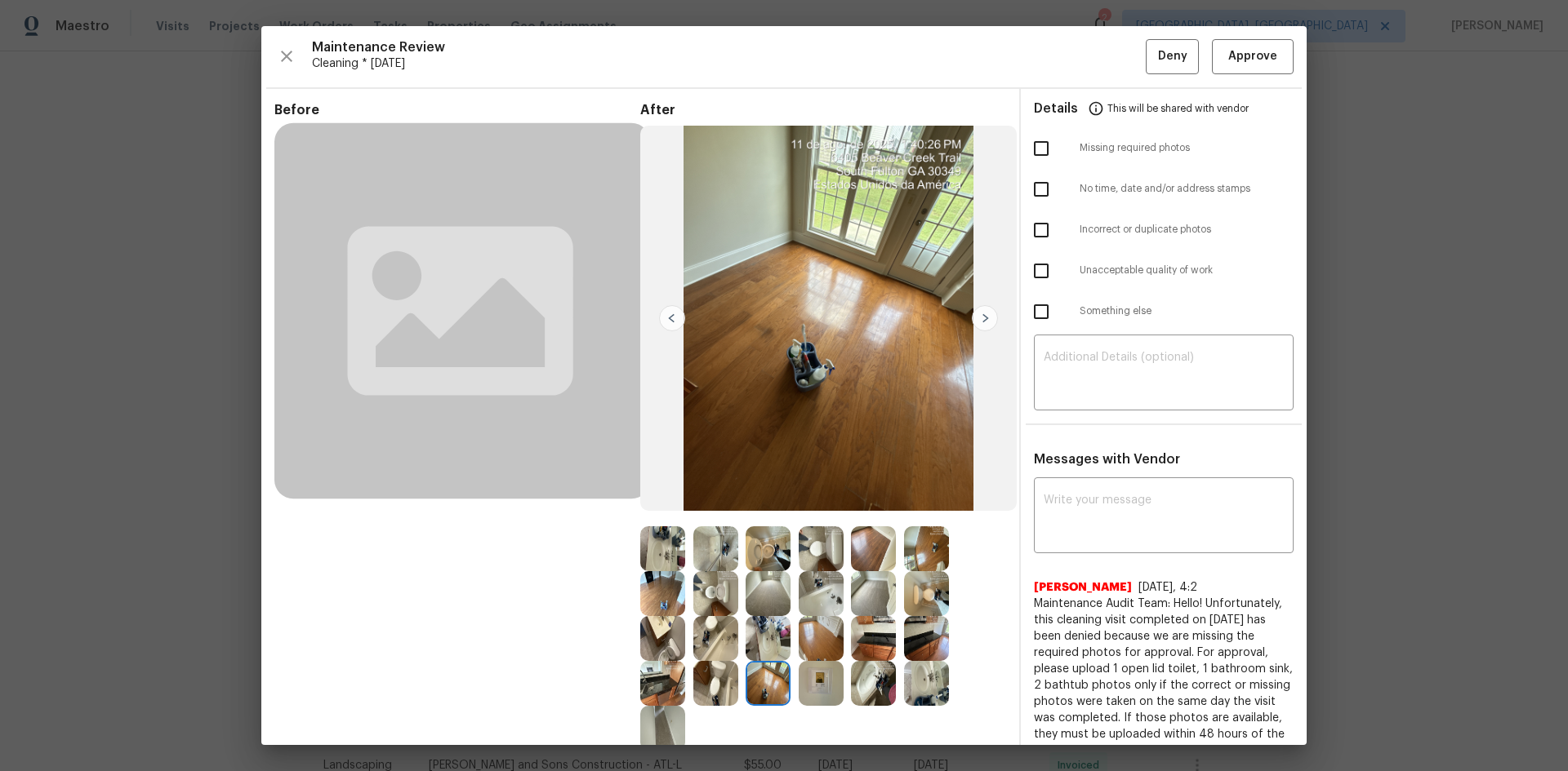
click at [980, 317] on img at bounding box center [984, 318] width 26 height 26
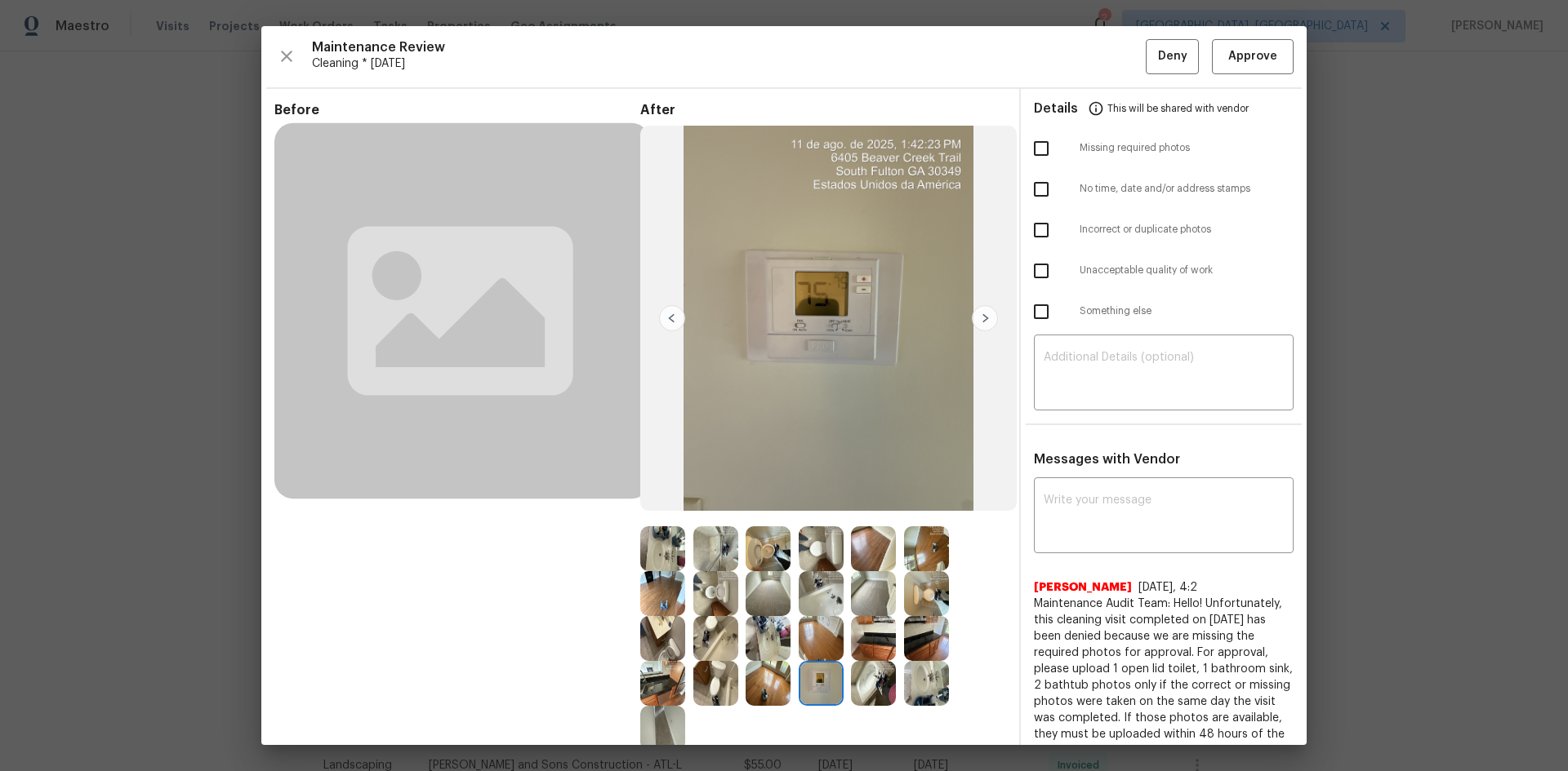
click at [980, 317] on img at bounding box center [984, 318] width 26 height 26
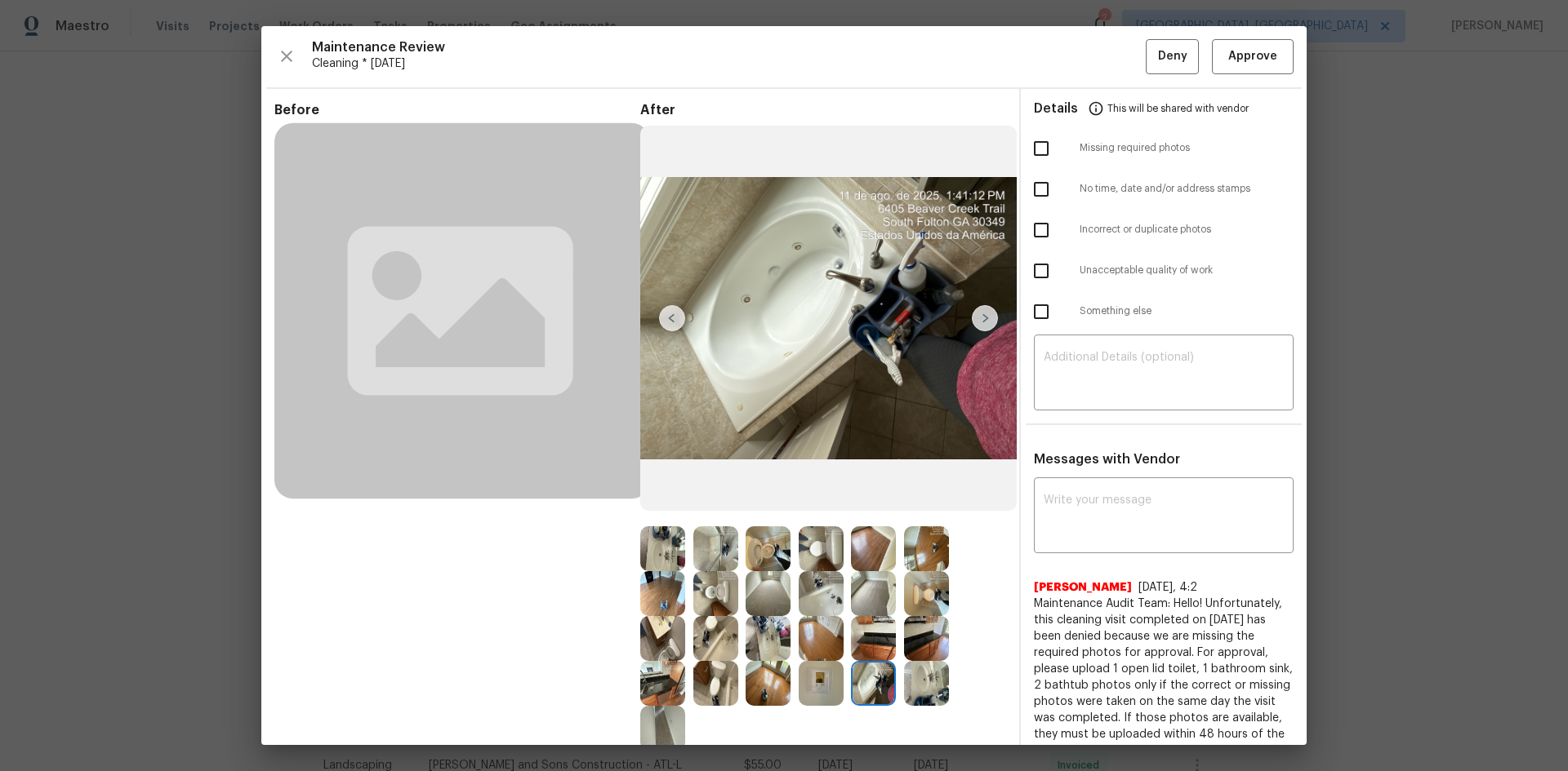
click at [980, 317] on img at bounding box center [984, 318] width 26 height 26
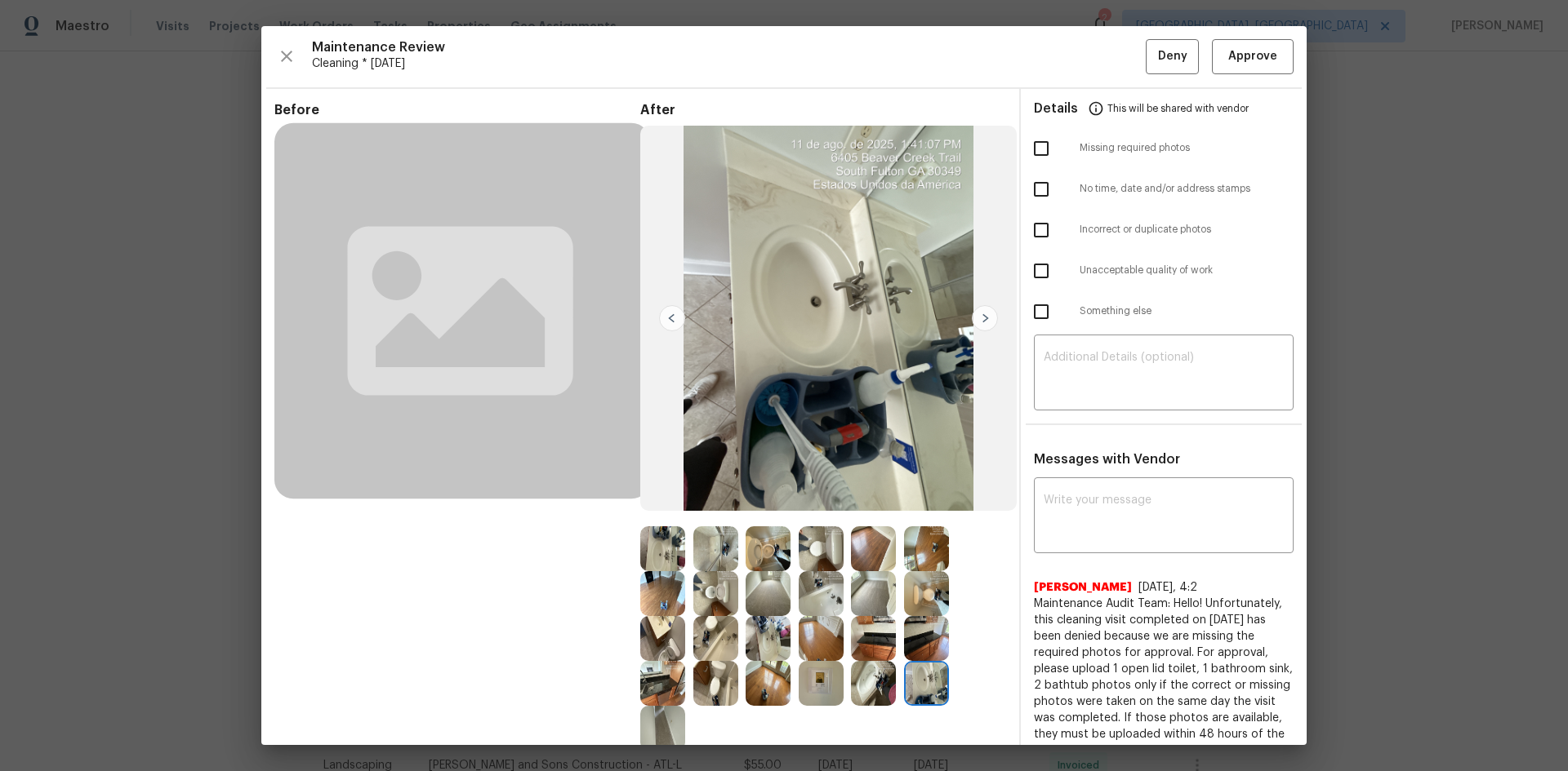
click at [980, 317] on img at bounding box center [984, 318] width 26 height 26
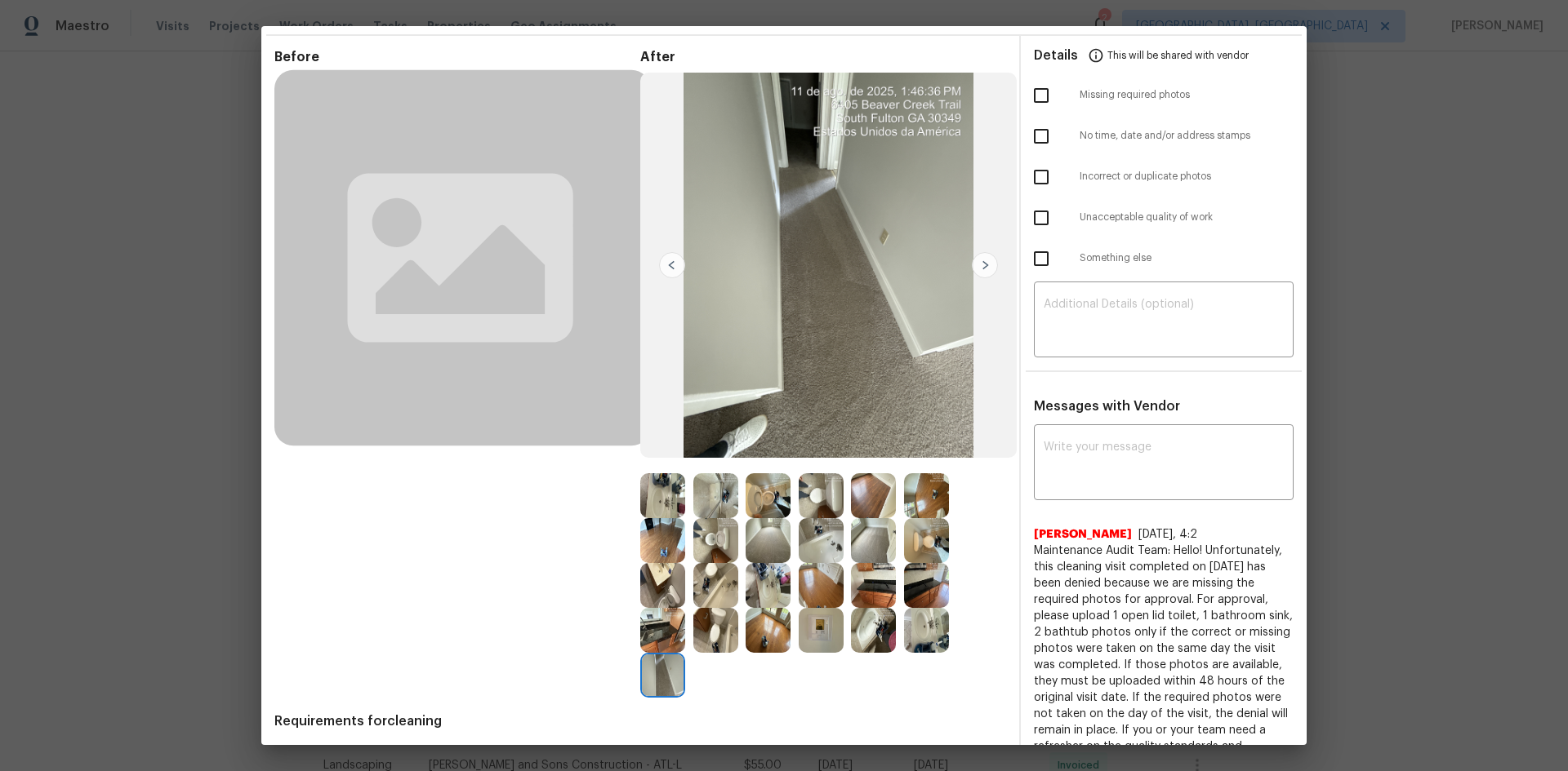
scroll to position [81, 0]
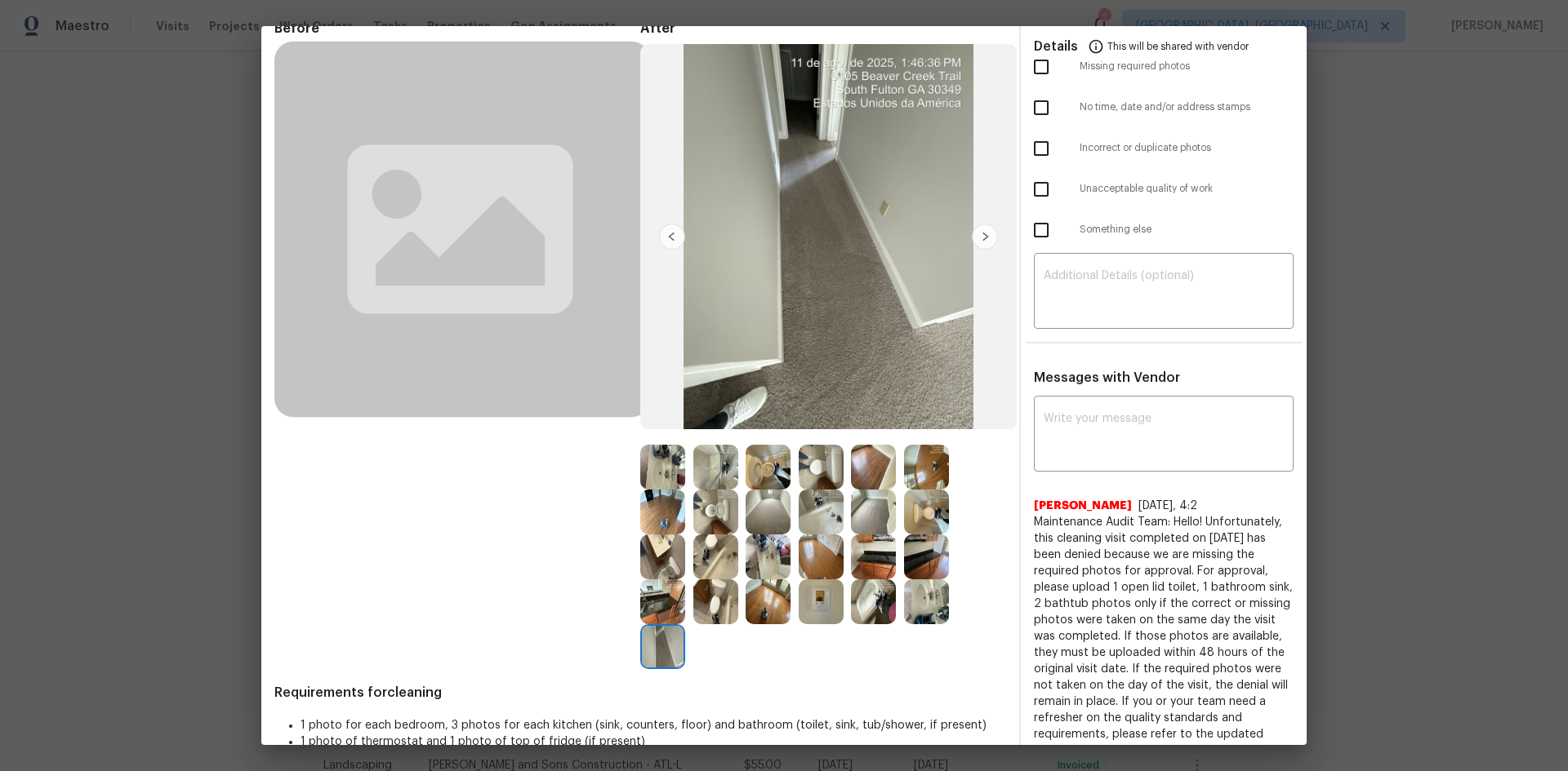
click at [815, 515] on img at bounding box center [822, 602] width 45 height 45
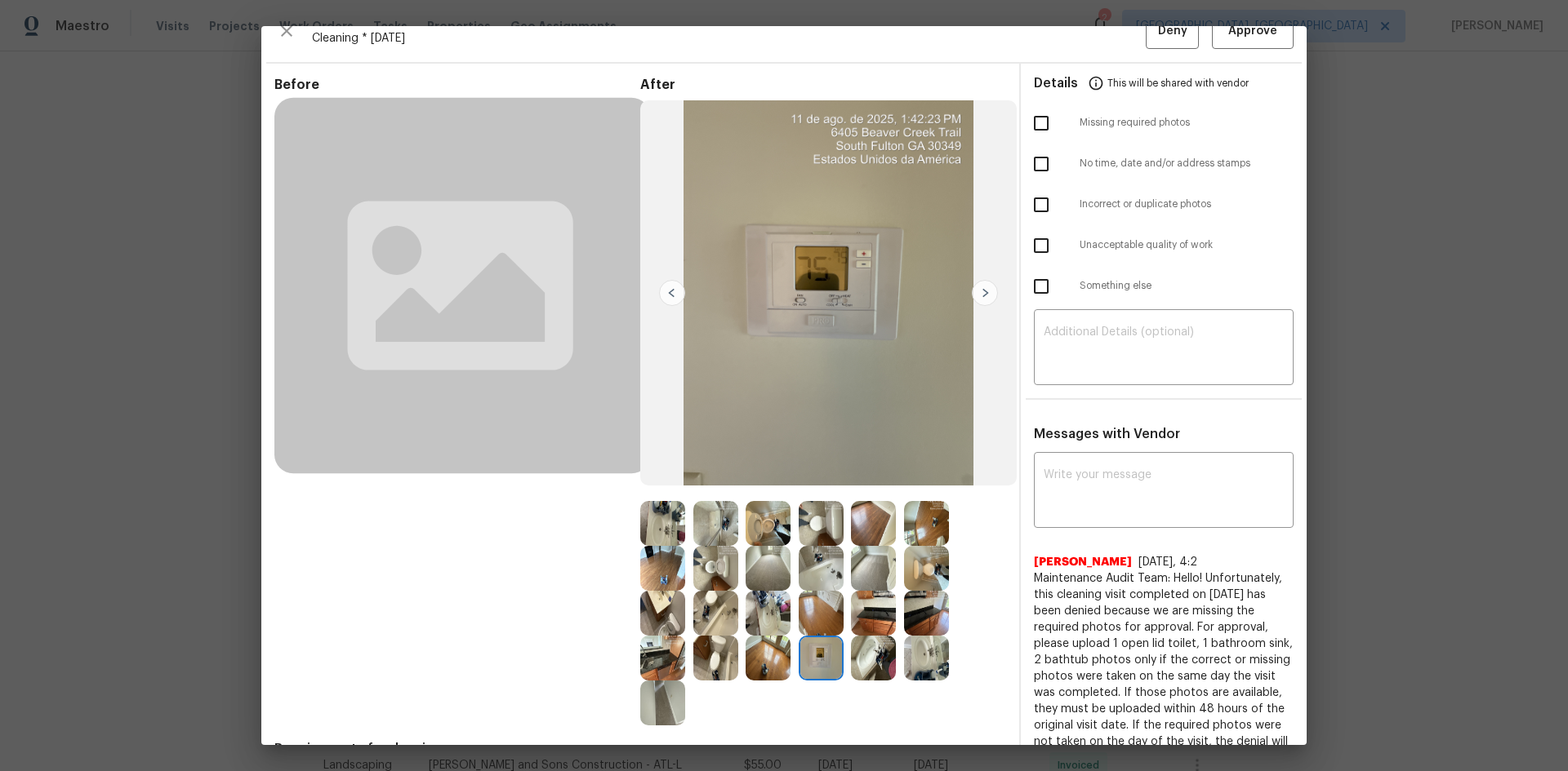
scroll to position [0, 0]
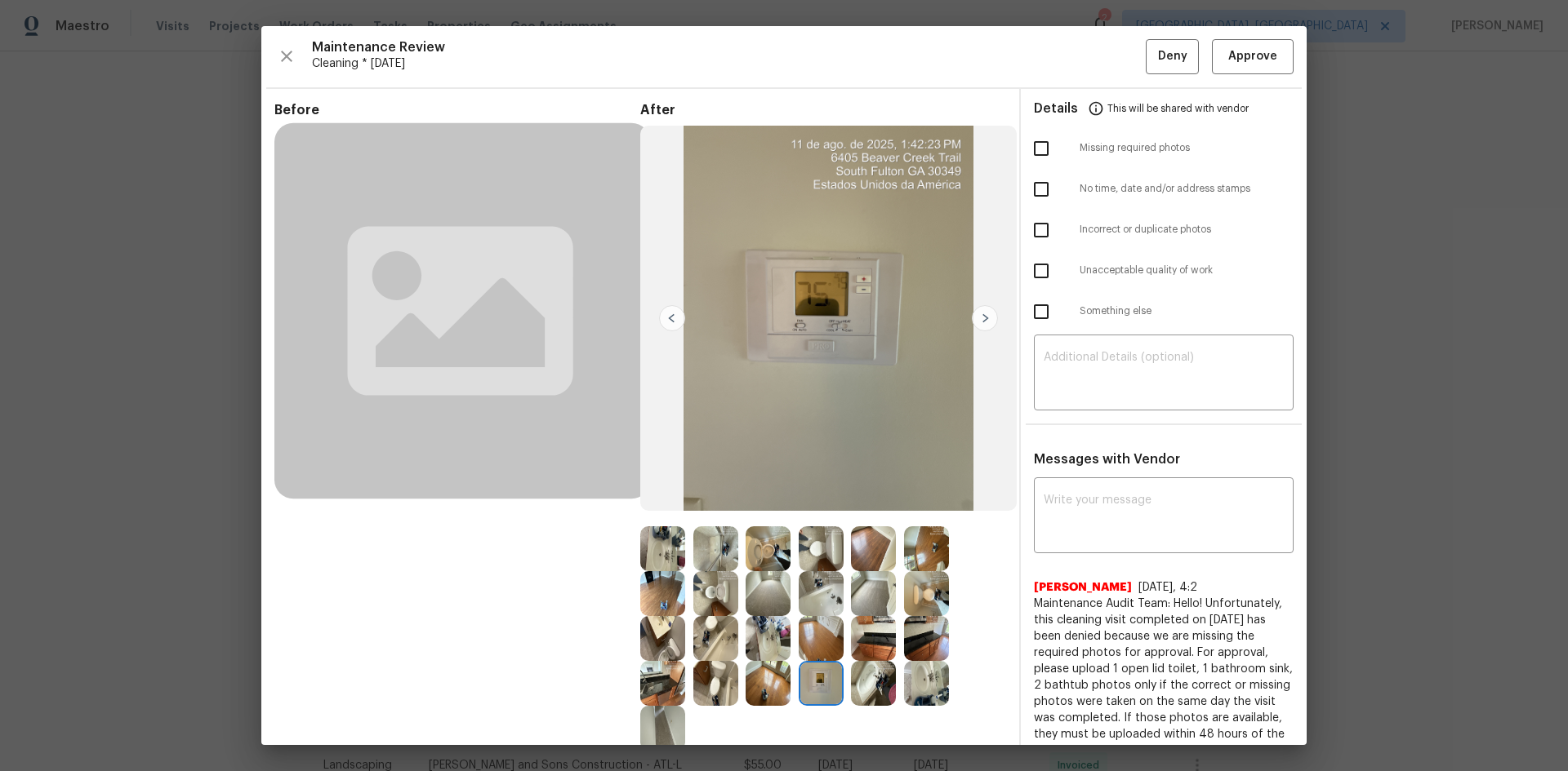
click at [1033, 154] on input "checkbox" at bounding box center [1041, 148] width 34 height 34
checkbox input "true"
click at [1115, 387] on textarea at bounding box center [1164, 374] width 240 height 46
paste textarea "Maintenance Audit Team: Hello! Unfortunately, this cleaning visit completed on …"
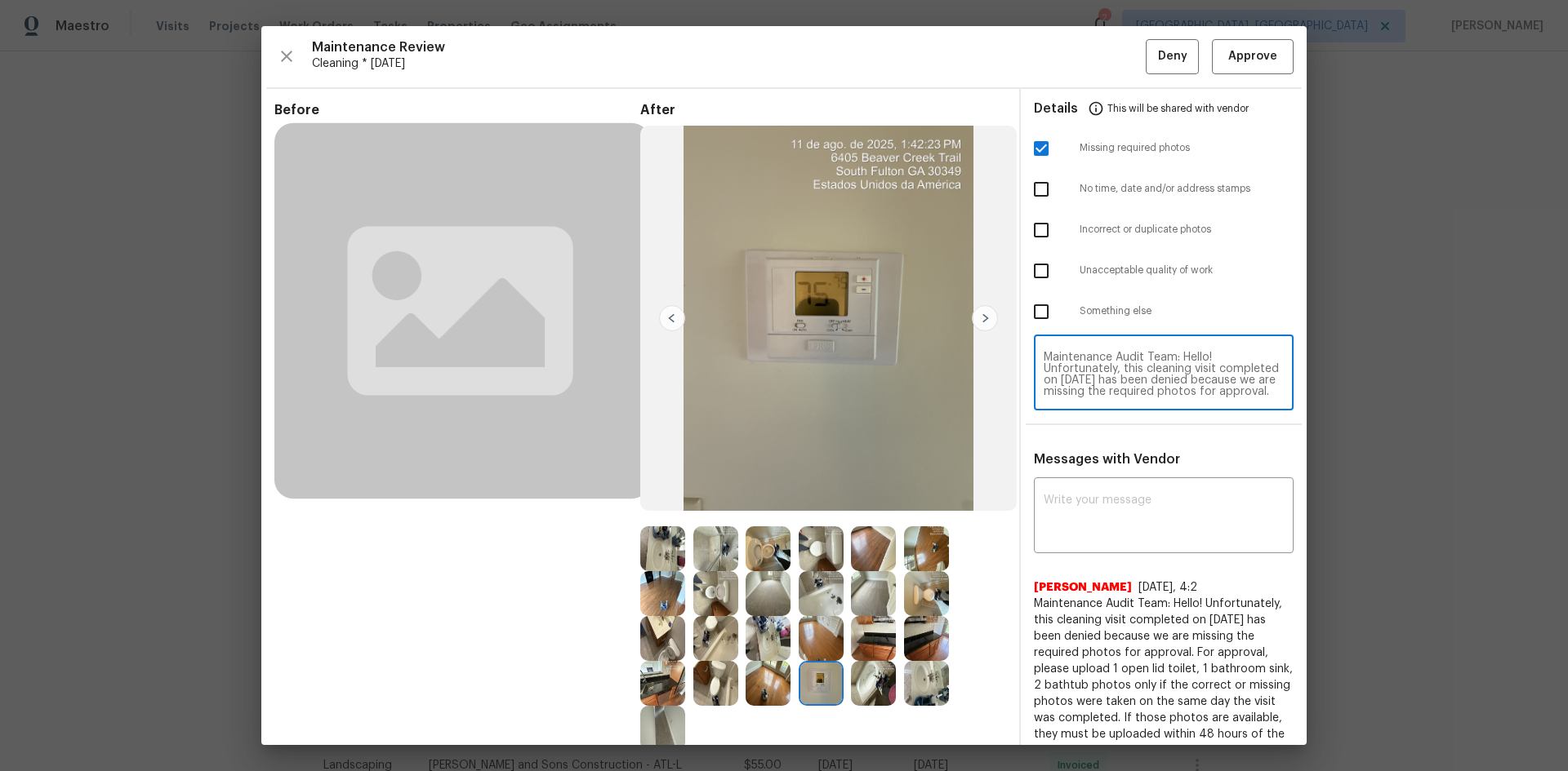
click at [1115, 379] on textarea "Maintenance Audit Team: Hello! Unfortunately, this cleaning visit completed on …" at bounding box center [1164, 374] width 240 height 46
type textarea "Maintenance Audit Team: Hello! Unfortunately, this cleaning visit completed on …"
click at [1098, 493] on div "x ​" at bounding box center [1164, 517] width 260 height 71
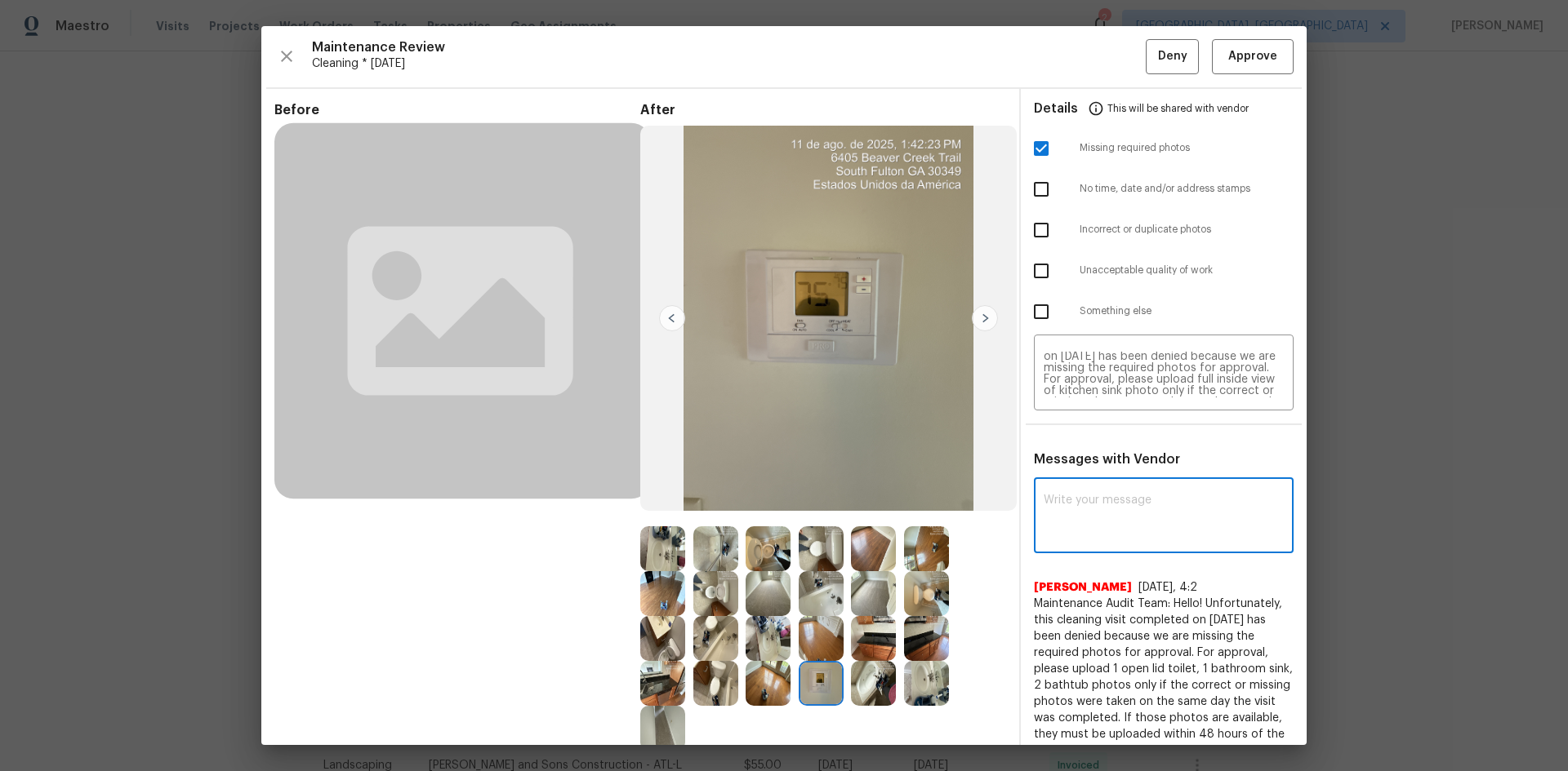
paste textarea "Maintenance Audit Team: Hello! Unfortunately, this cleaning visit completed on …"
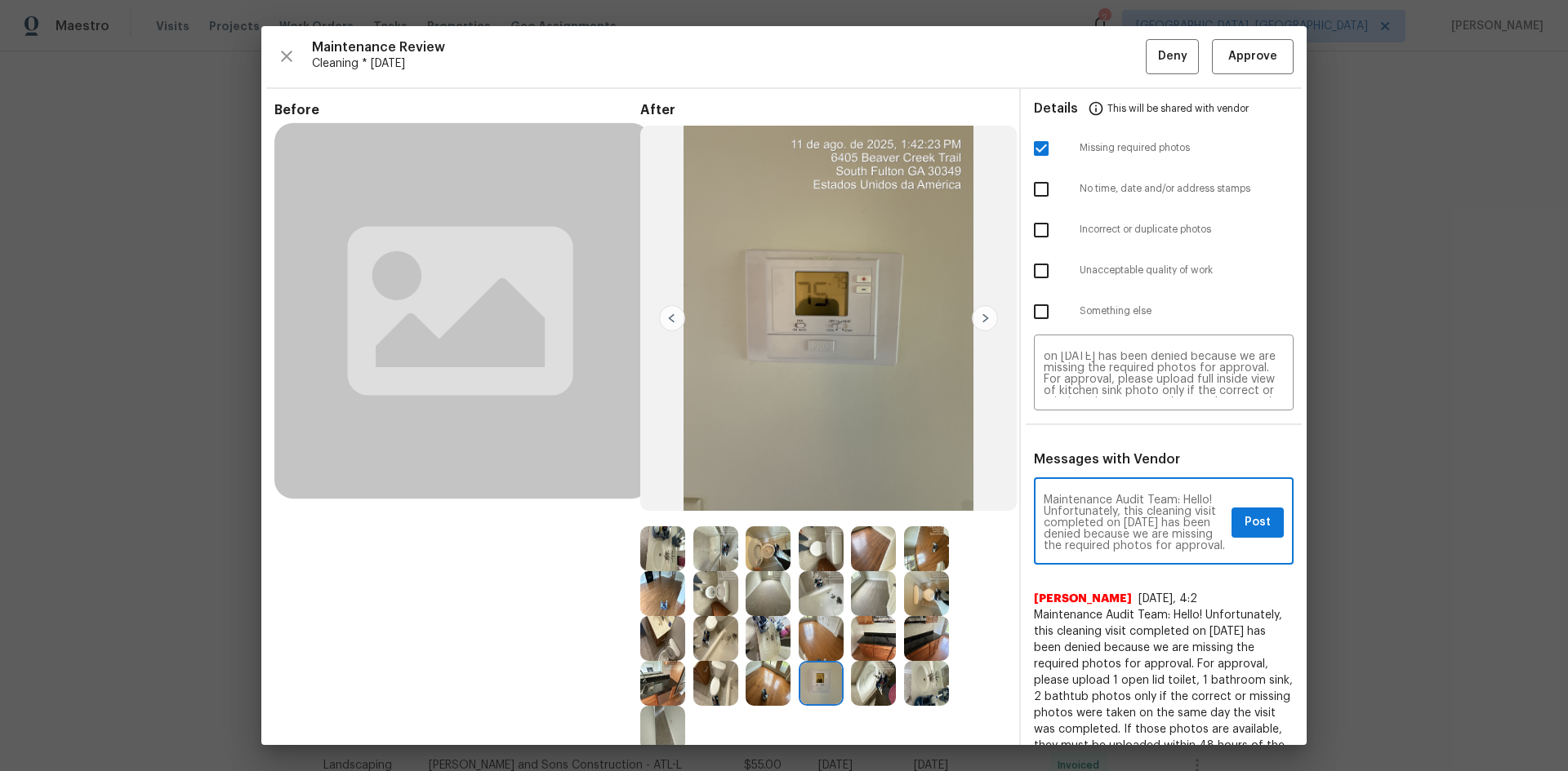
scroll to position [172, 0]
type textarea "Maintenance Audit Team: Hello! Unfortunately, this cleaning visit completed on …"
click at [1115, 515] on button "Post" at bounding box center [1258, 523] width 52 height 30
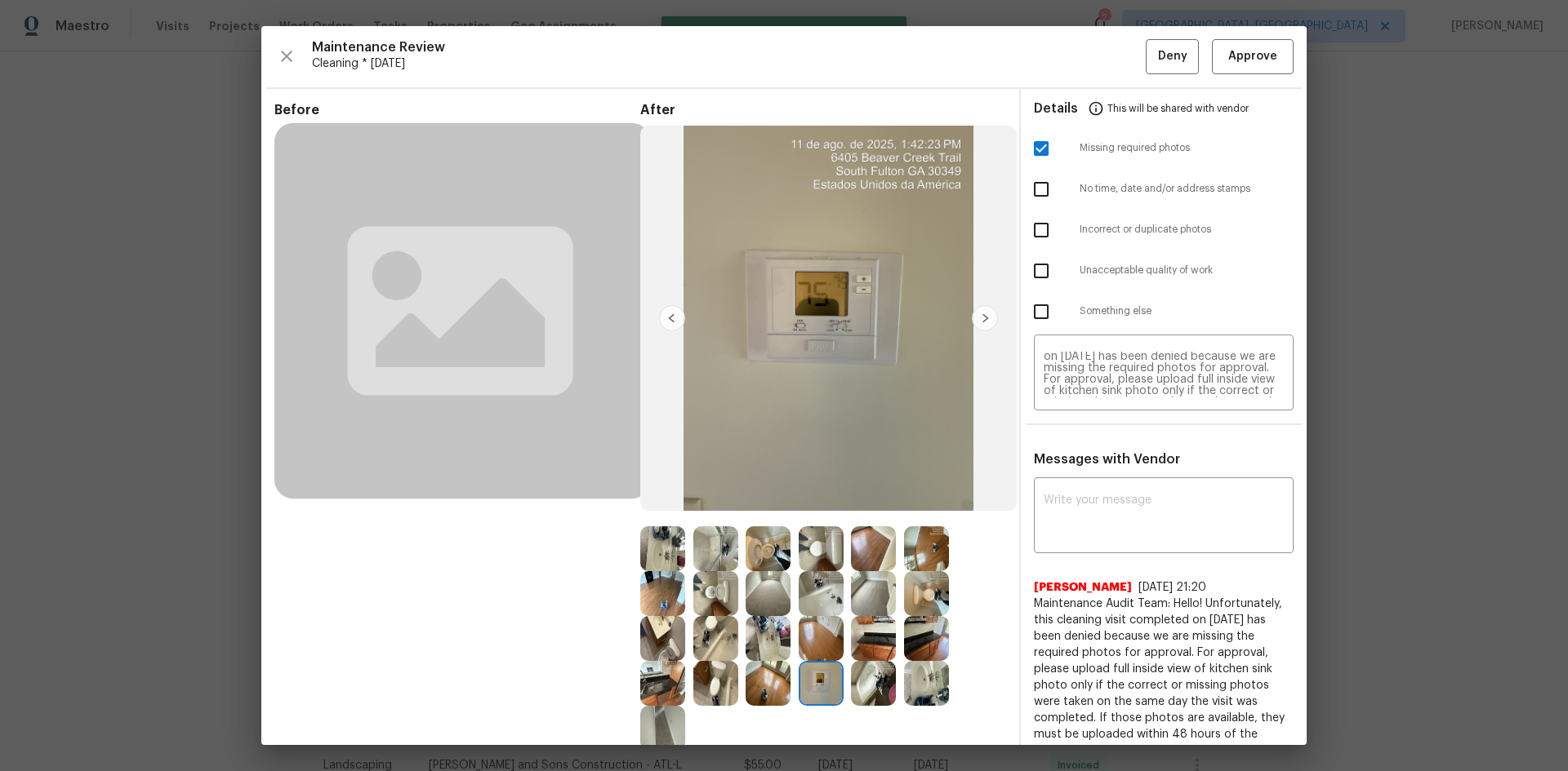
scroll to position [0, 0]
click at [1115, 48] on span "Deny" at bounding box center [1173, 56] width 30 height 21
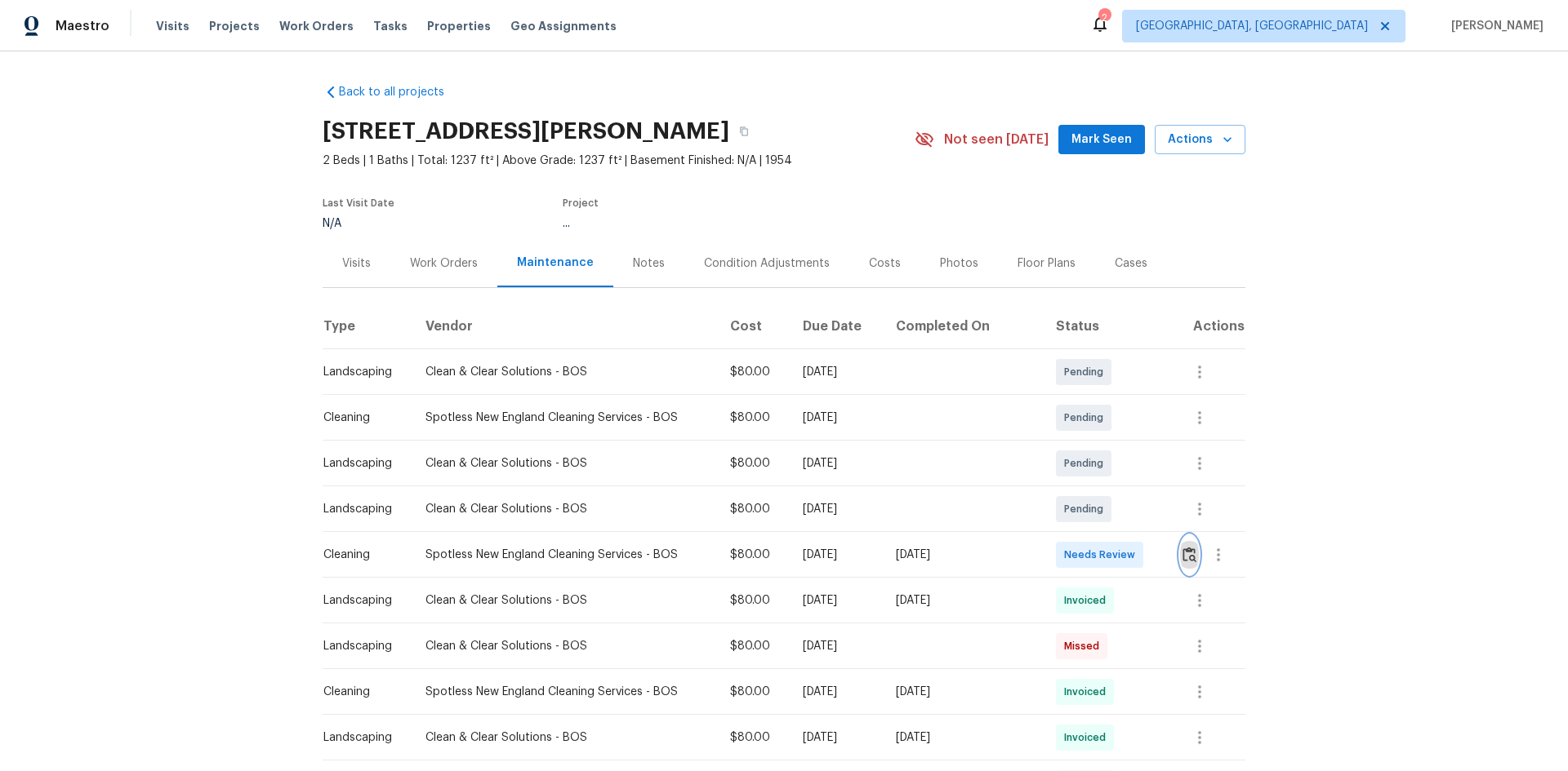
click at [1115, 515] on img "button" at bounding box center [1190, 554] width 14 height 15
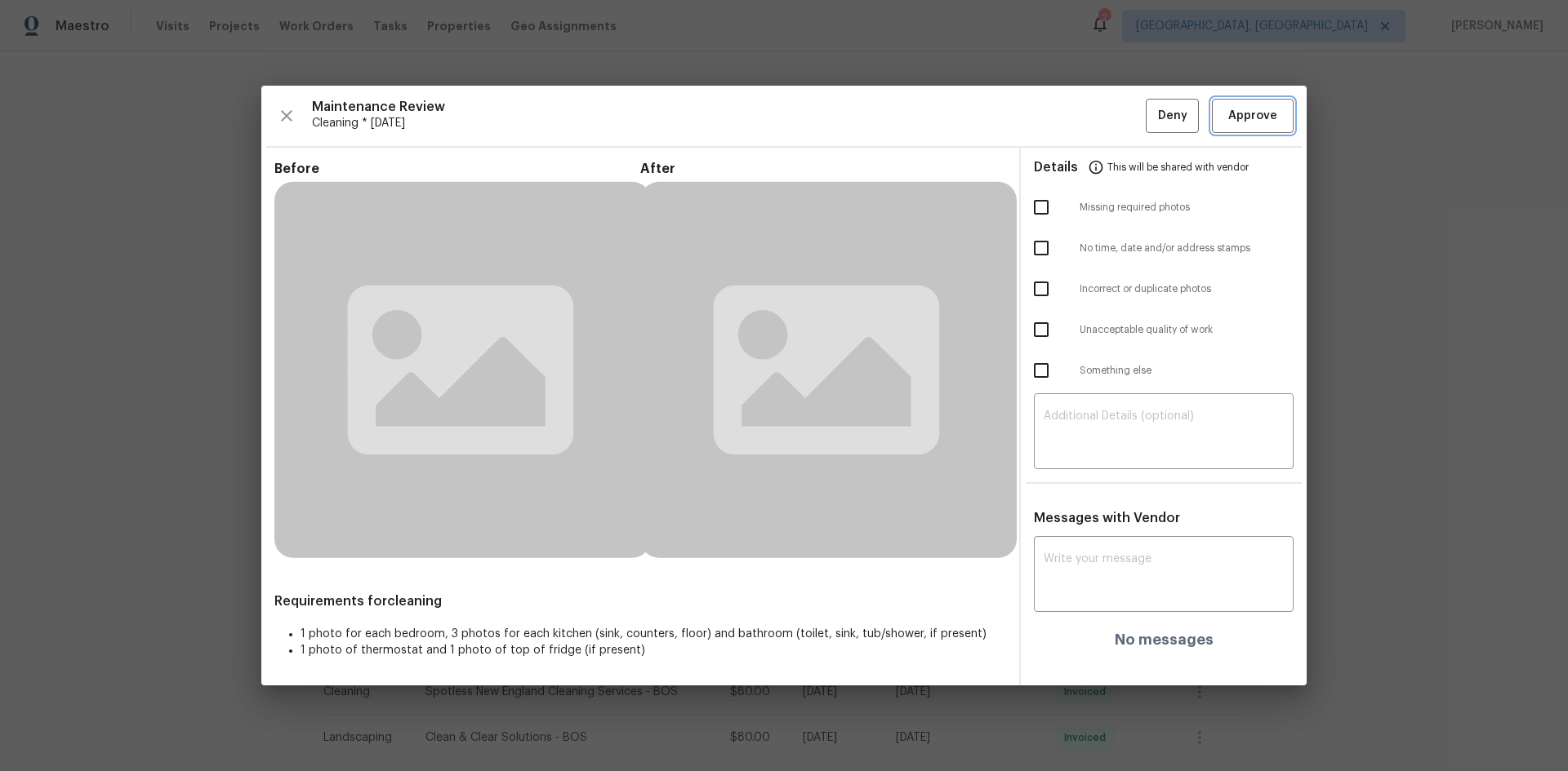
click at [1115, 106] on span "Approve" at bounding box center [1252, 116] width 49 height 21
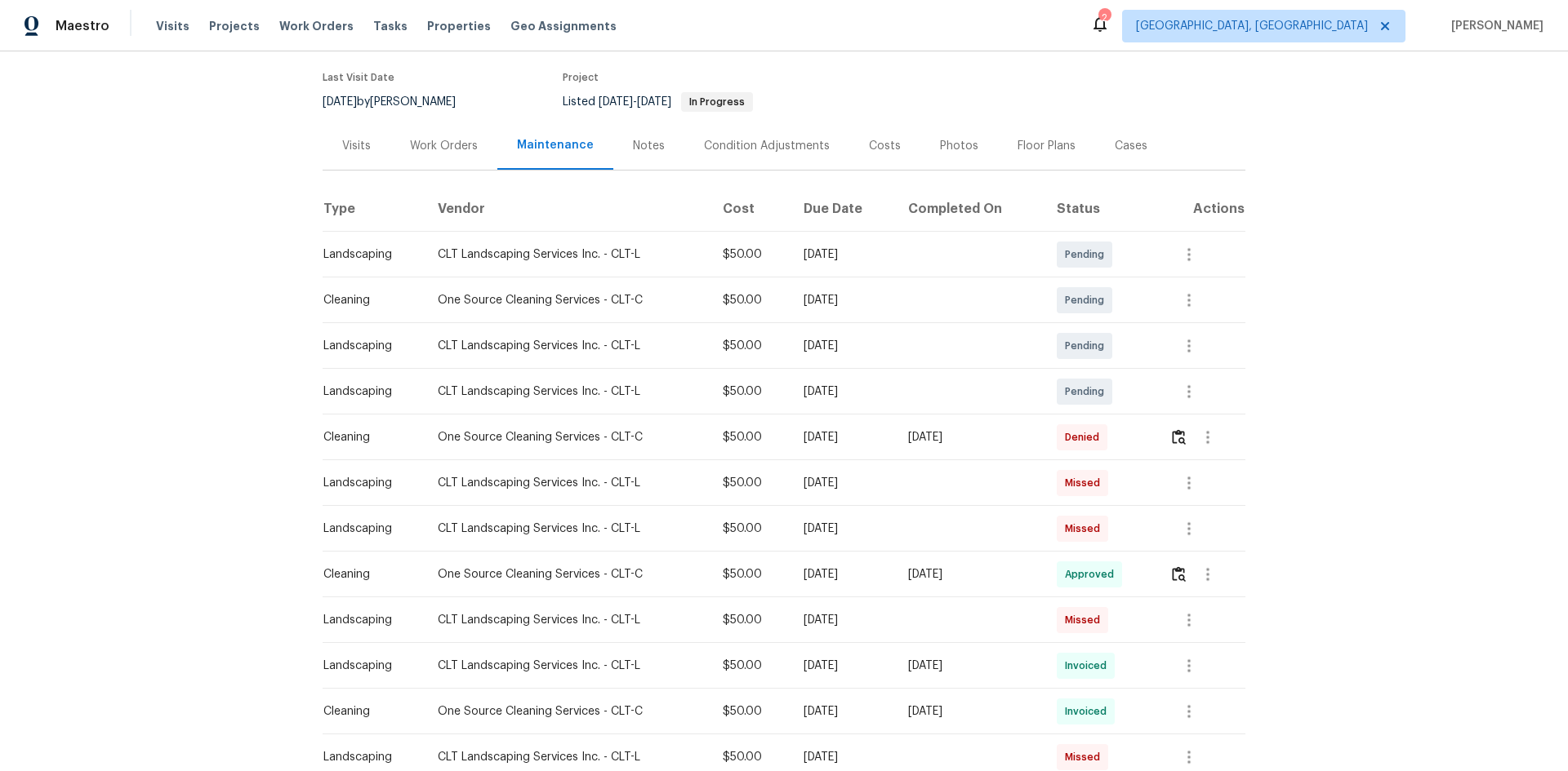
scroll to position [245, 0]
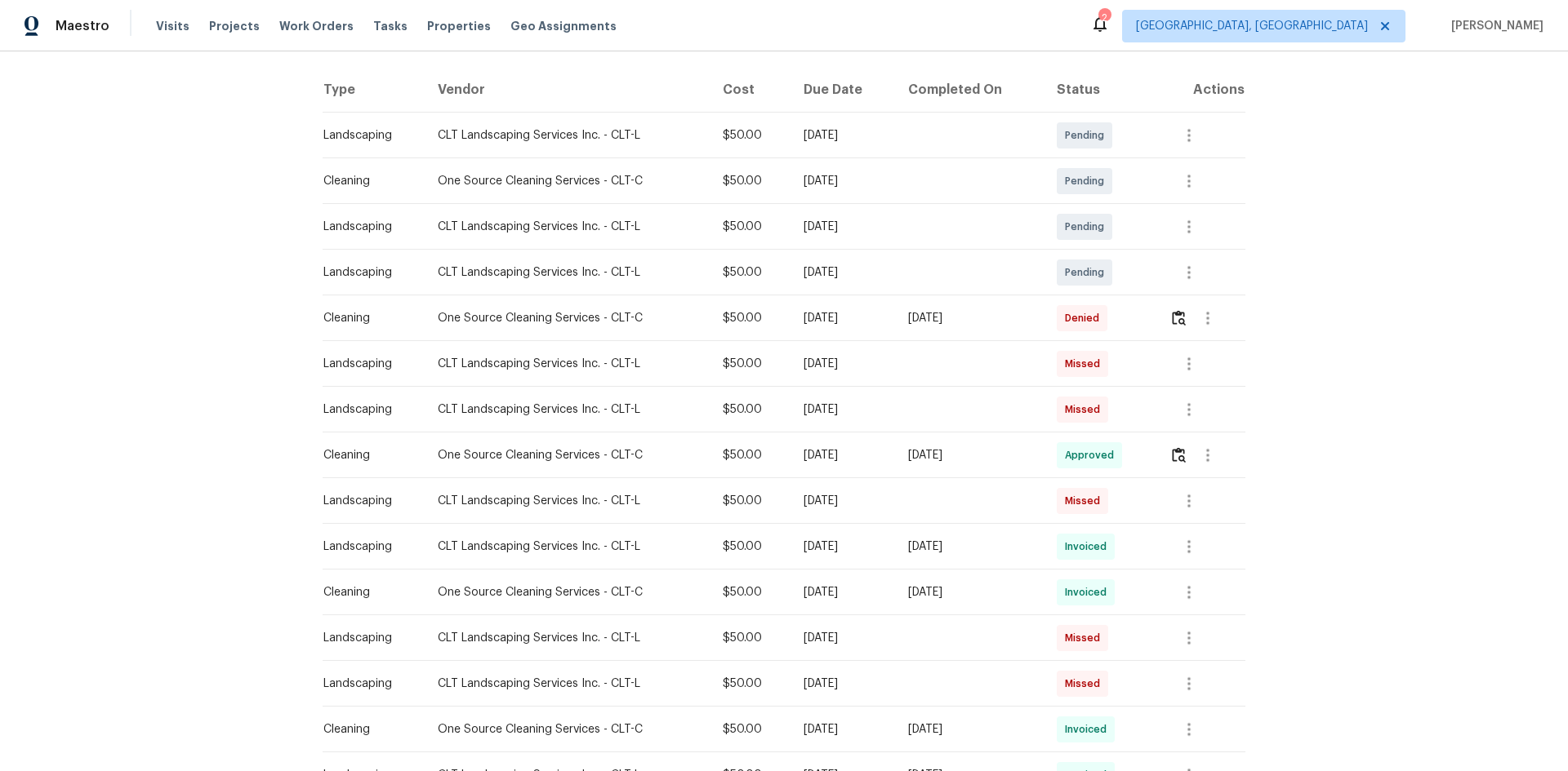
drag, startPoint x: 382, startPoint y: 327, endPoint x: 1002, endPoint y: 352, distance: 620.5
click at [906, 352] on tbody "Landscaping CLT Landscaping Services Inc. - CLT-L $50.00 Mon, Aug 25 2025 Pendi…" at bounding box center [784, 683] width 923 height 1143
click at [1115, 326] on td "Denied" at bounding box center [1100, 318] width 113 height 46
click at [1115, 317] on img "button" at bounding box center [1179, 317] width 14 height 15
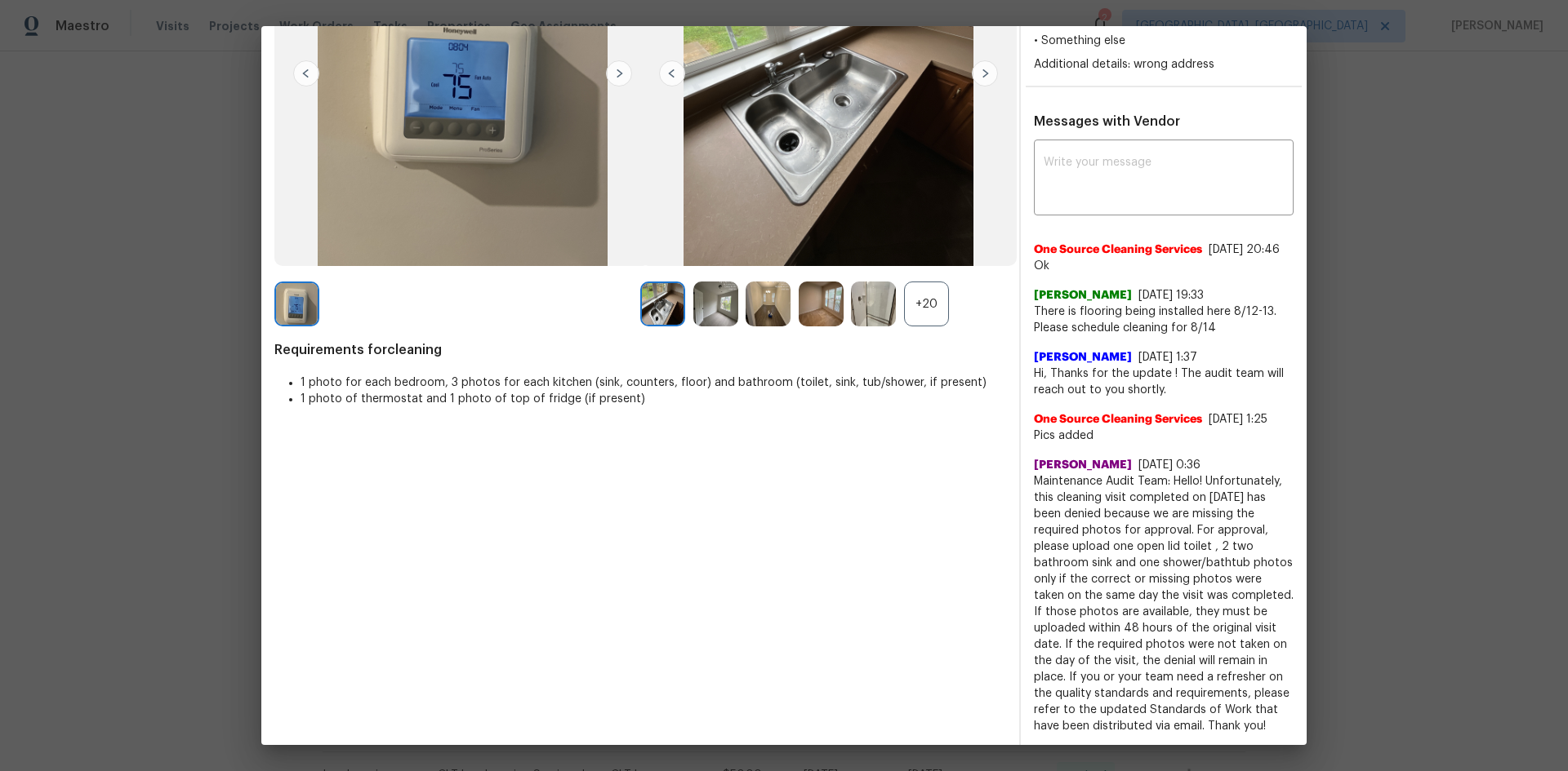
scroll to position [0, 0]
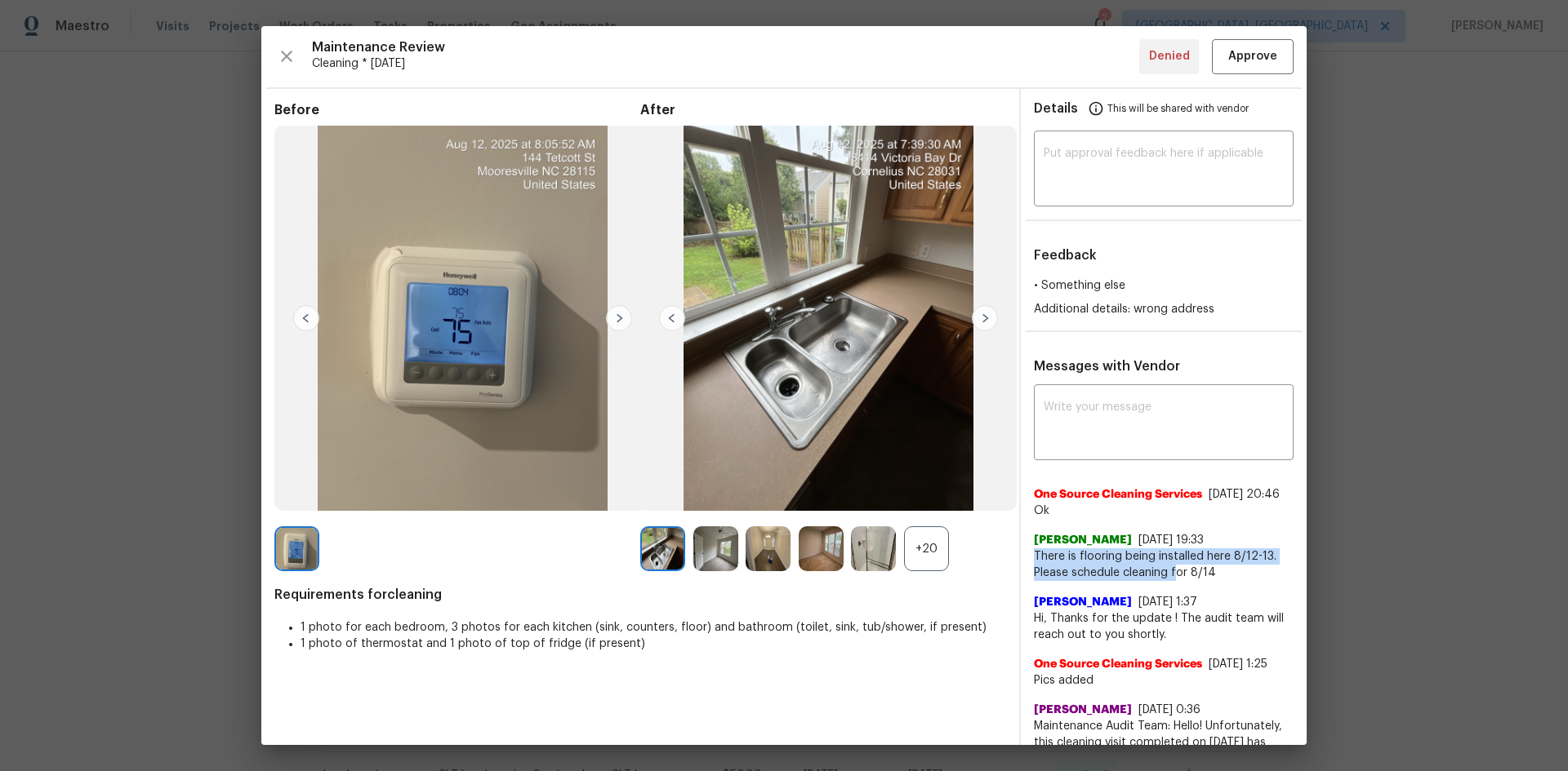
drag, startPoint x: 1026, startPoint y: 558, endPoint x: 1168, endPoint y: 571, distance: 142.6
click at [1115, 515] on span "There is flooring being installed here 8/12-13. Please schedule cleaning for 8/…" at bounding box center [1164, 565] width 260 height 33
drag, startPoint x: 1025, startPoint y: 556, endPoint x: 1235, endPoint y: 576, distance: 211.0
click at [1115, 515] on span "There is flooring being installed here 8/12-13. Please schedule cleaning for 8/…" at bounding box center [1164, 565] width 260 height 33
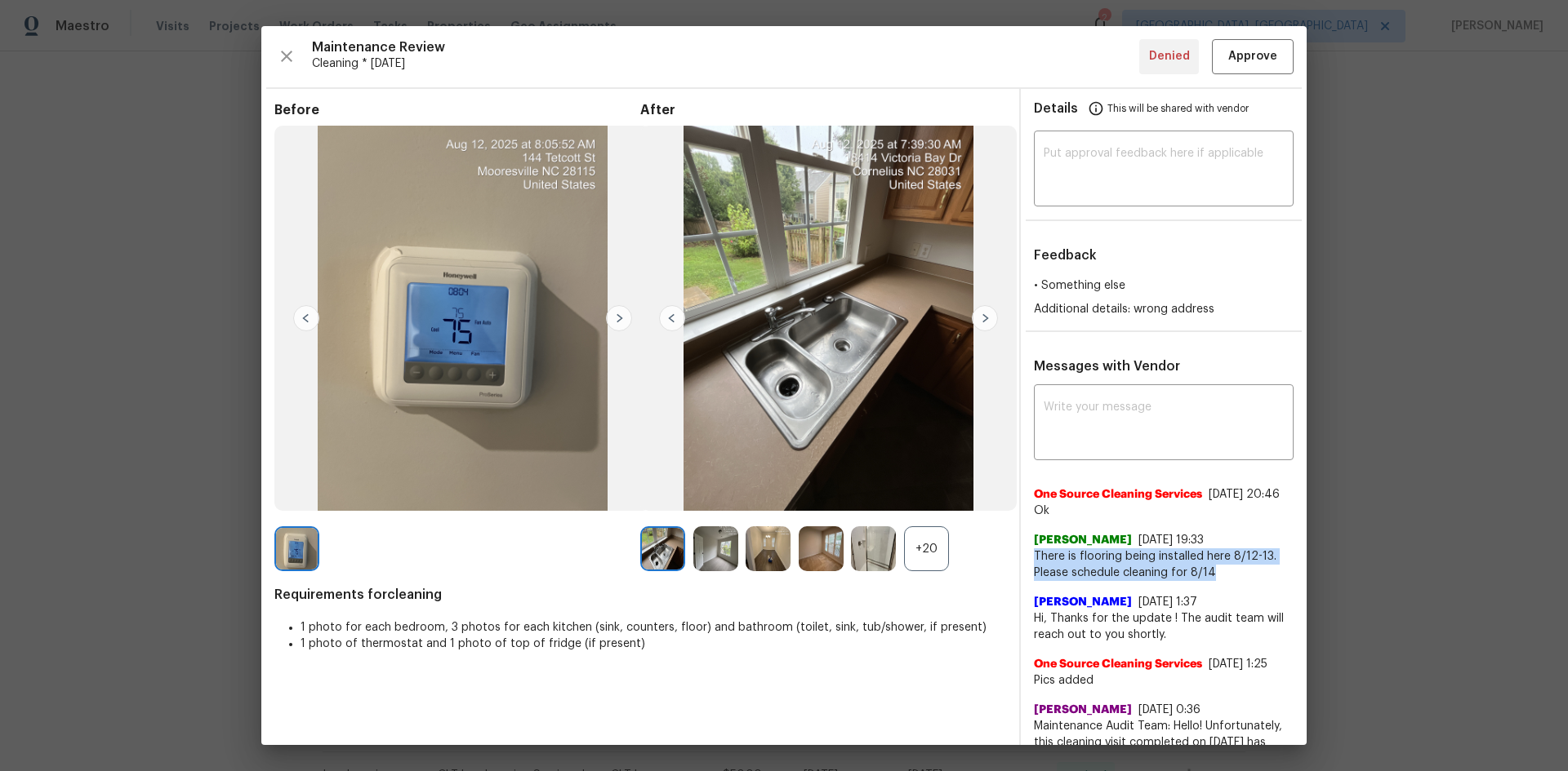
copy span "There is flooring being installed here 8/12-13. Please schedule cleaning for 8/…"
click at [1115, 515] on span "There is flooring being installed here 8/12-13. Please schedule cleaning for 8/…" at bounding box center [1164, 565] width 260 height 33
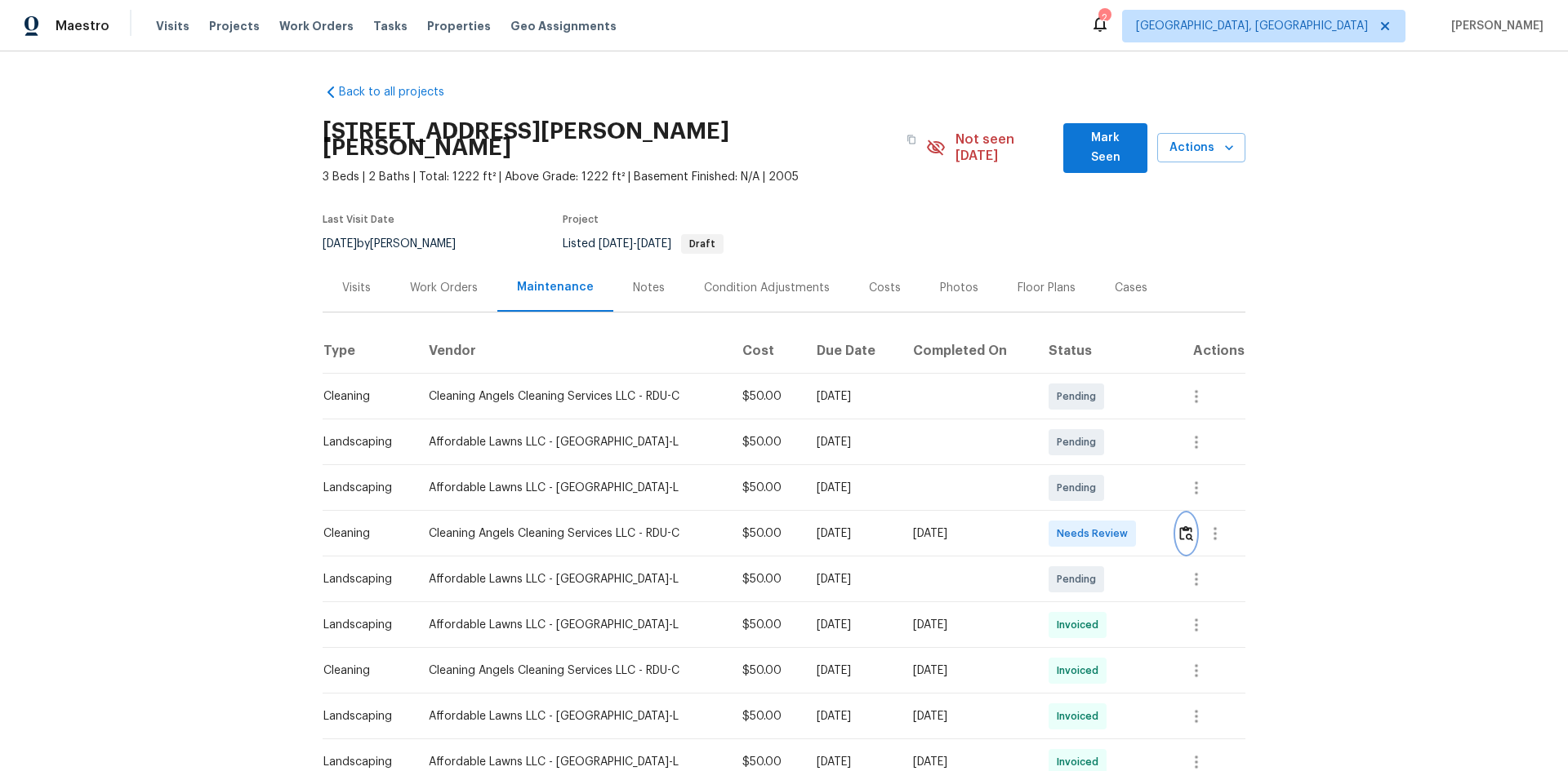
click at [1115, 515] on img "button" at bounding box center [1186, 532] width 14 height 15
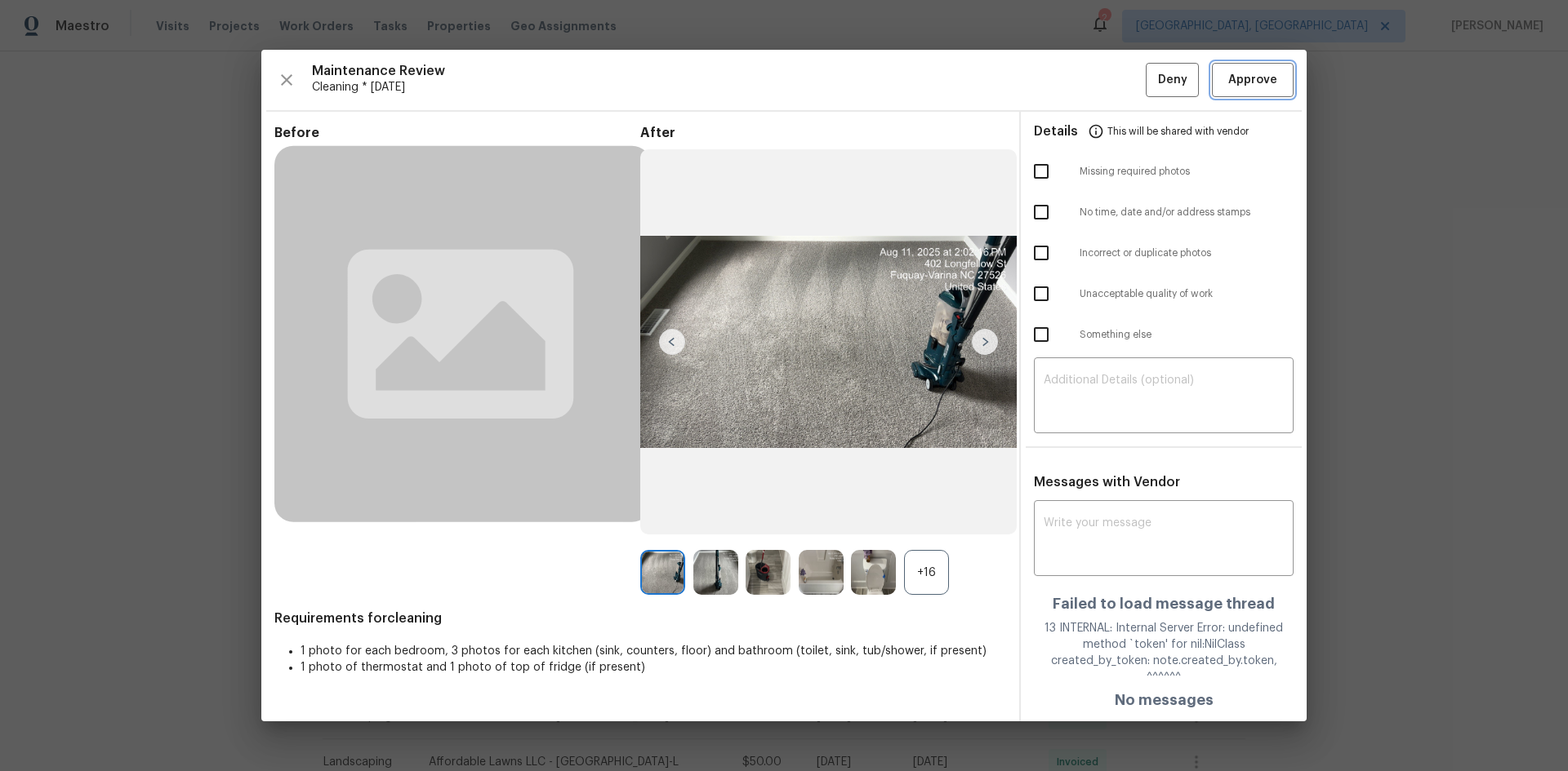
drag, startPoint x: 1229, startPoint y: 98, endPoint x: 1240, endPoint y: 98, distance: 11.0
click at [1115, 90] on span "Approve" at bounding box center [1252, 80] width 49 height 21
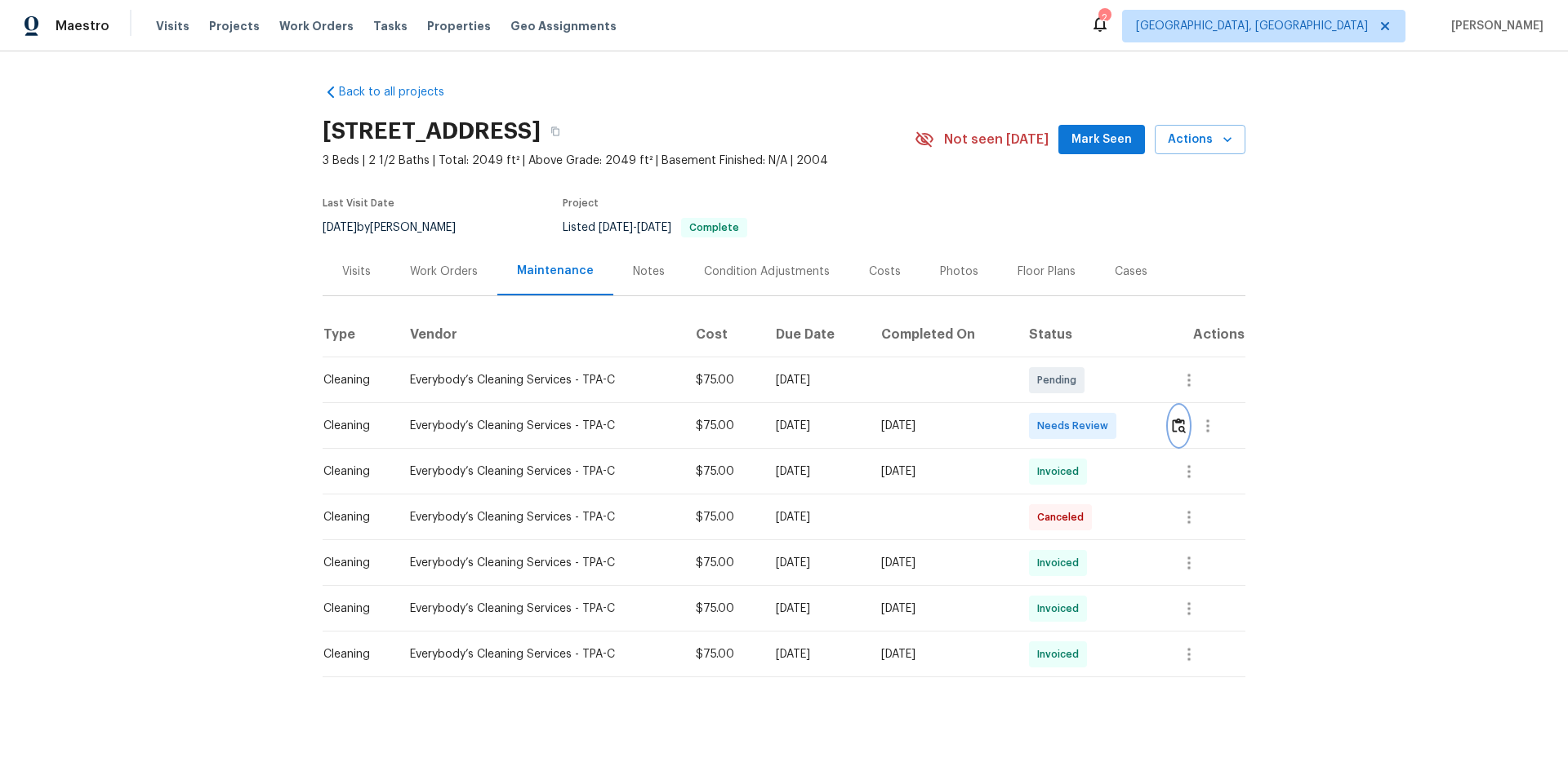
click at [1115, 421] on button "button" at bounding box center [1178, 426] width 19 height 39
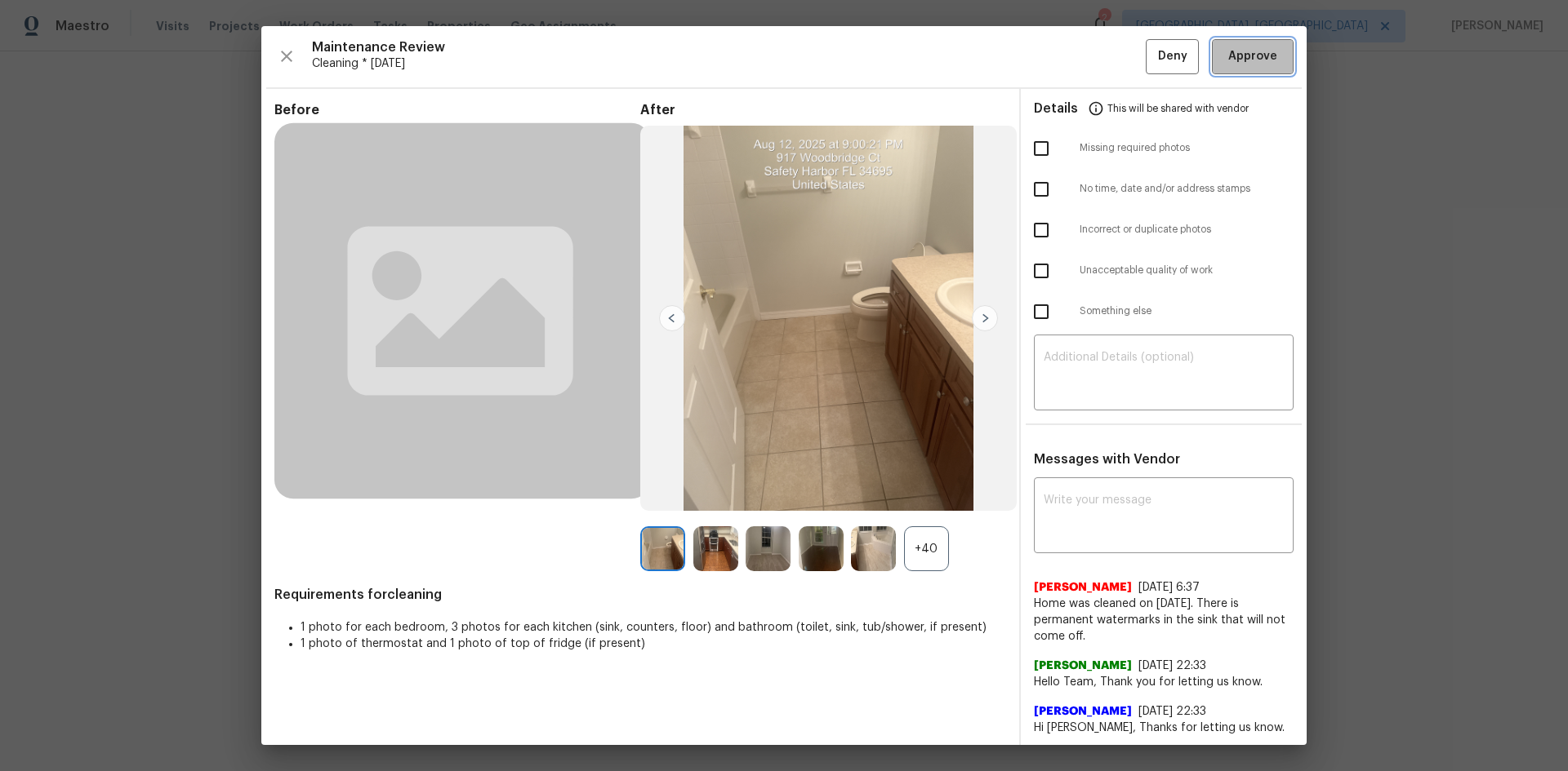
drag, startPoint x: 1244, startPoint y: 49, endPoint x: 1250, endPoint y: 34, distance: 16.2
click at [1115, 46] on span "Approve" at bounding box center [1252, 56] width 49 height 21
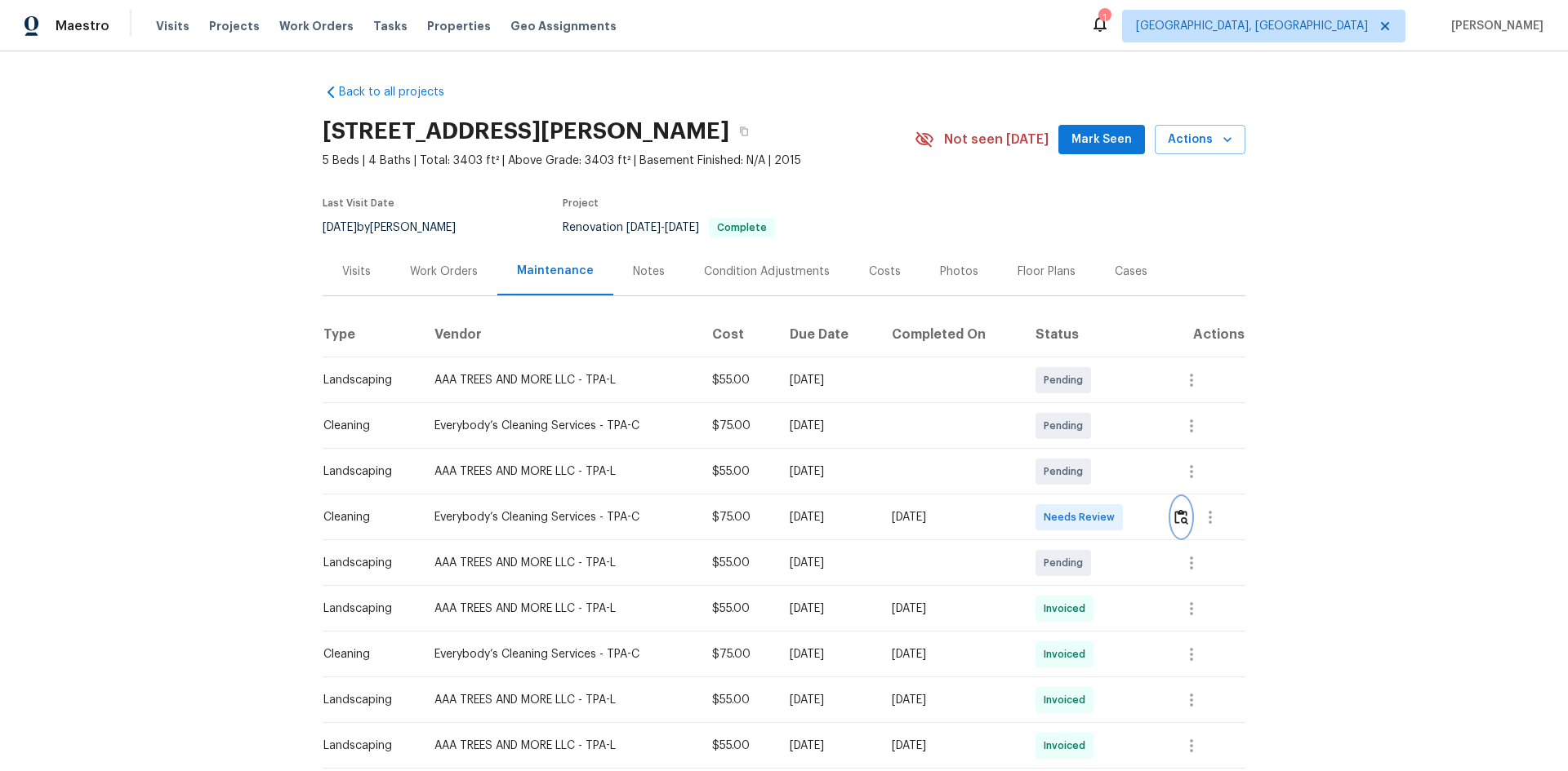
click at [1115, 511] on img "button" at bounding box center [1182, 516] width 14 height 15
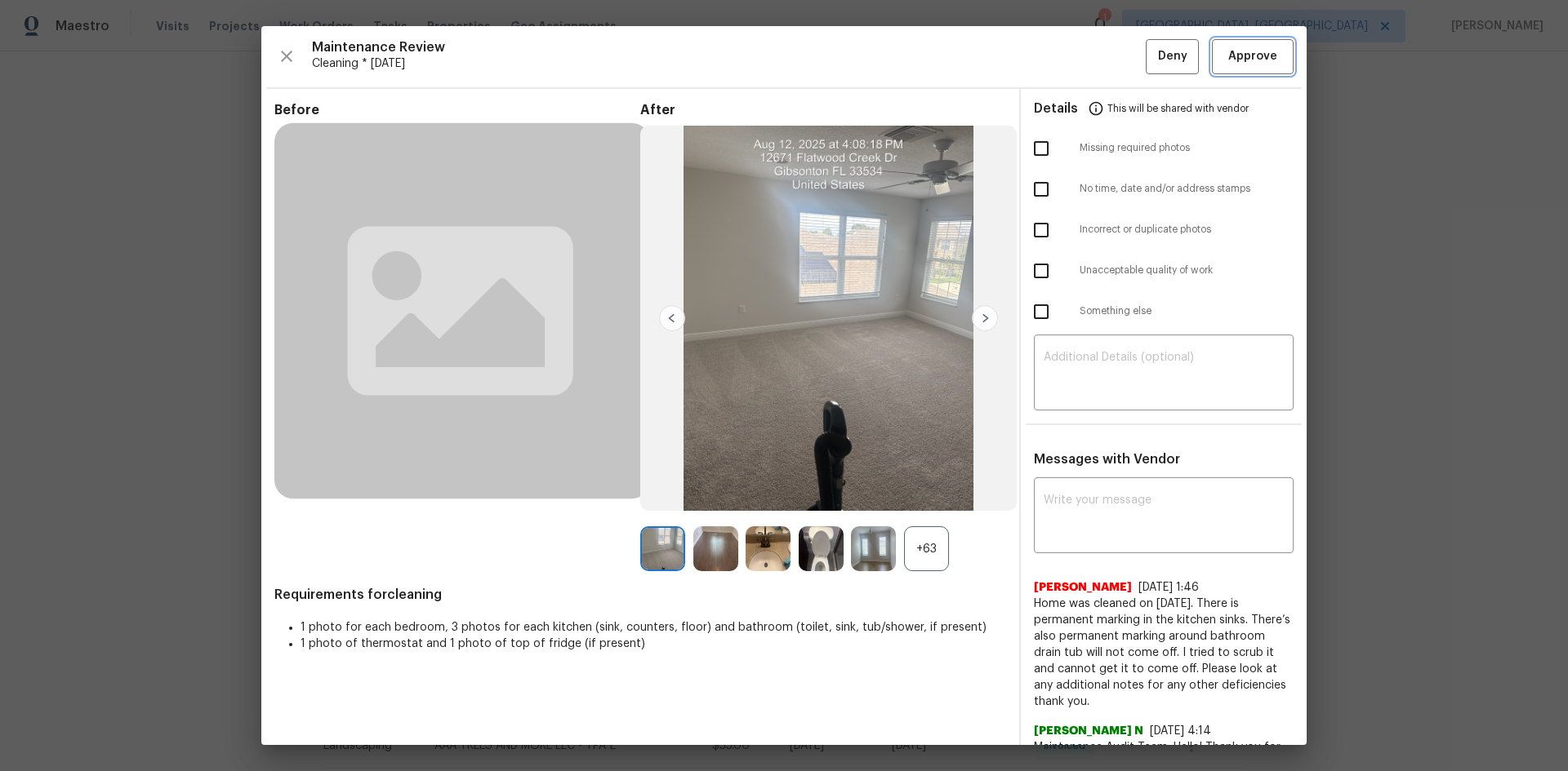
click at [1115, 48] on span "Approve" at bounding box center [1252, 56] width 49 height 21
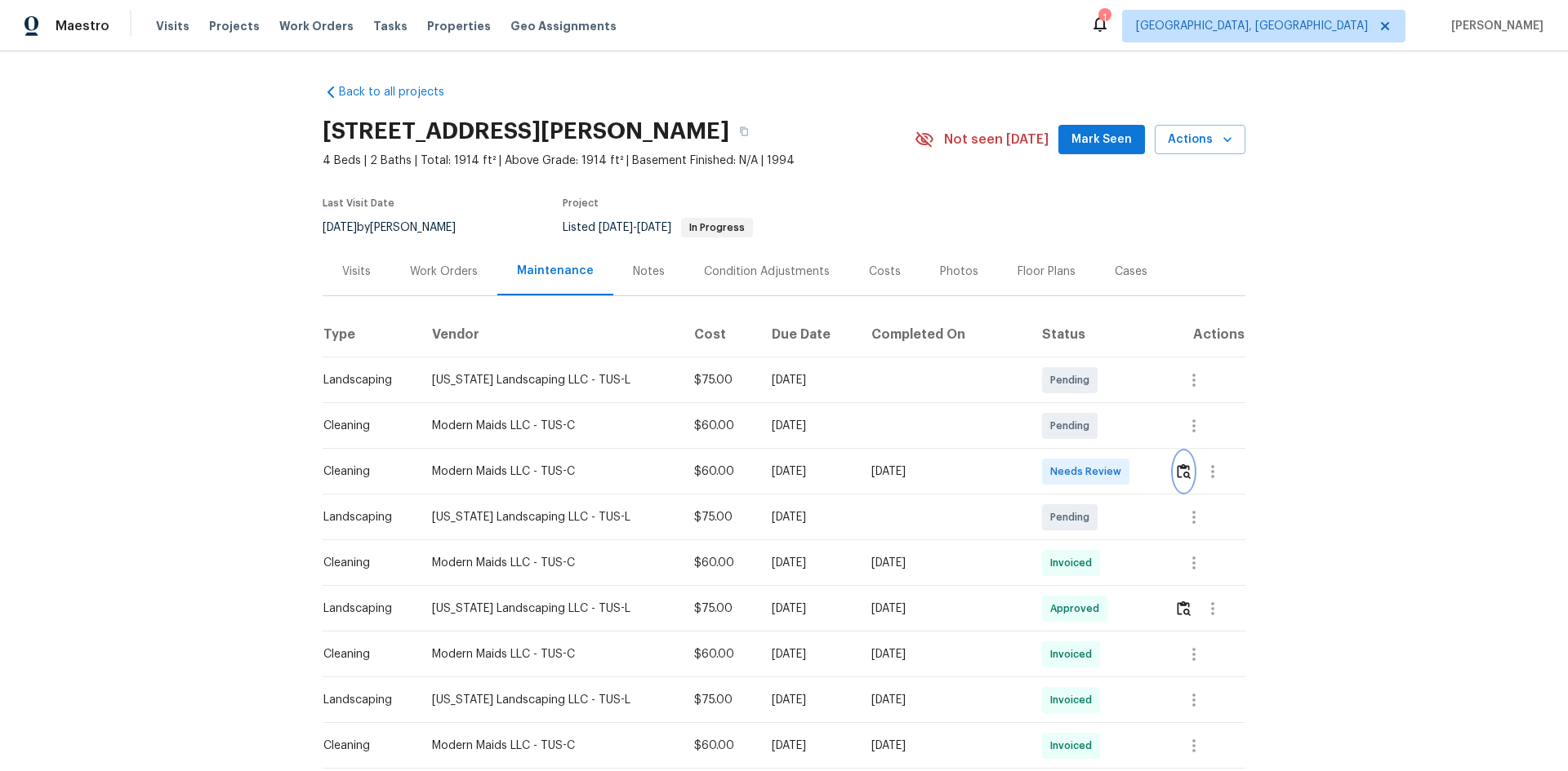
click at [844, 474] on img "button" at bounding box center [1184, 471] width 14 height 15
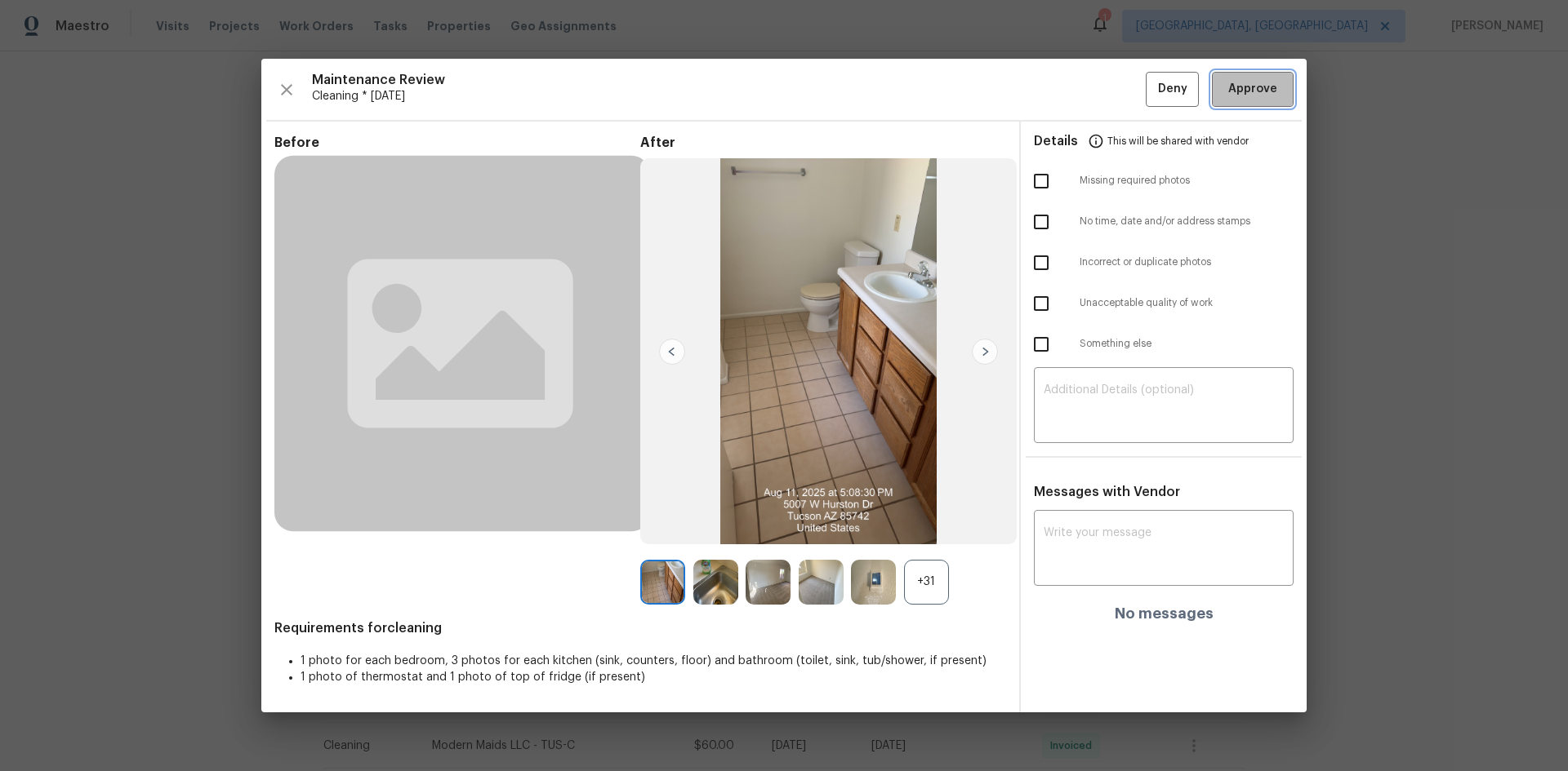
drag, startPoint x: 1243, startPoint y: 93, endPoint x: 1240, endPoint y: 78, distance: 15.3
click at [844, 86] on span "Approve" at bounding box center [1252, 89] width 49 height 21
